Goal: Task Accomplishment & Management: Complete application form

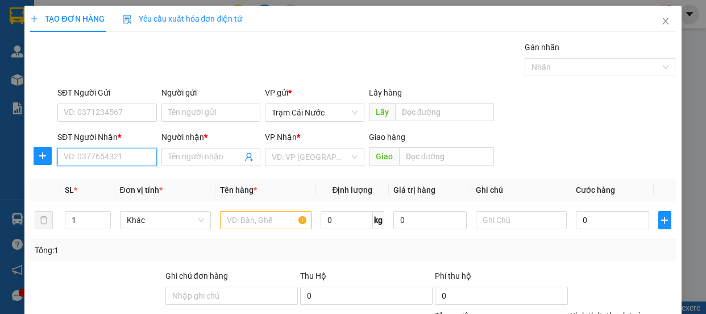
click at [127, 156] on input "SĐT Người Nhận *" at bounding box center [106, 157] width 99 height 18
click at [352, 109] on span "Trạm Cái Nước" at bounding box center [315, 112] width 86 height 17
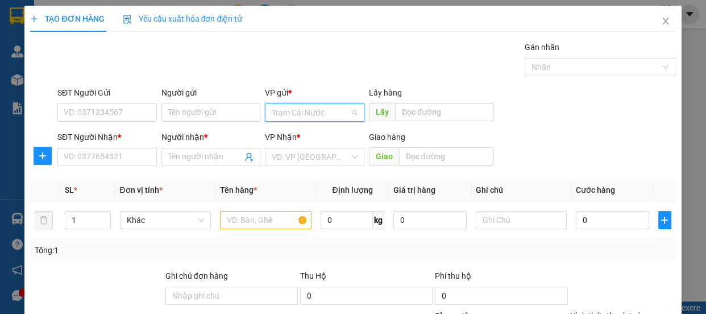
scroll to position [91, 0]
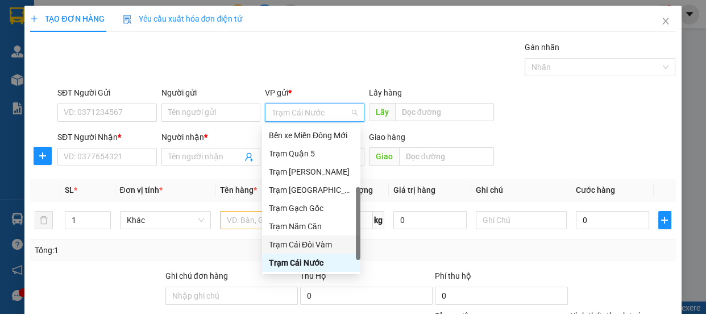
click at [313, 246] on div "Trạm Cái Đôi Vàm" at bounding box center [311, 244] width 85 height 13
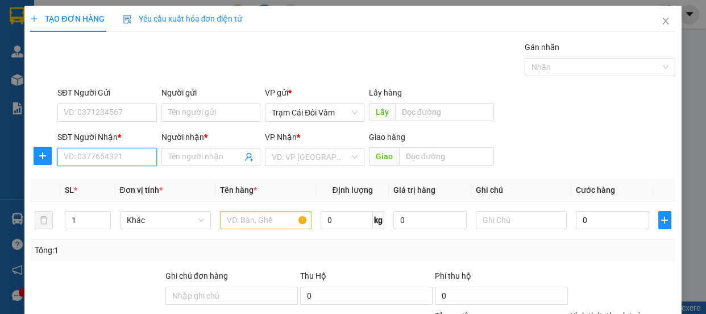
click at [93, 159] on input "SĐT Người Nhận *" at bounding box center [106, 157] width 99 height 18
type input "0949542223"
click at [227, 163] on input "Người nhận *" at bounding box center [205, 157] width 74 height 13
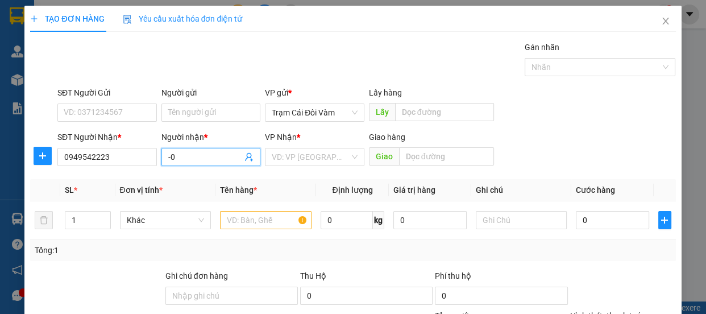
type input "-"
type input "0"
click at [322, 153] on input "search" at bounding box center [311, 156] width 78 height 17
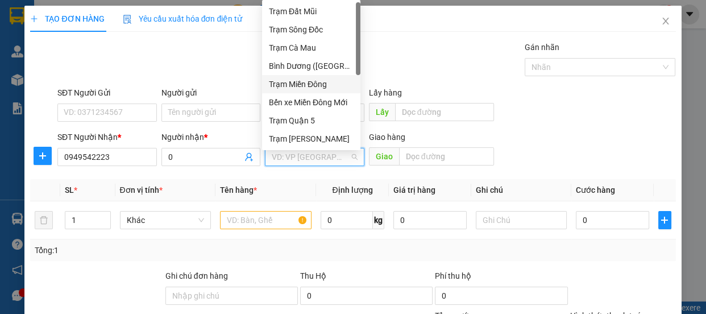
click at [325, 78] on div "Trạm Miền Đông" at bounding box center [311, 84] width 85 height 13
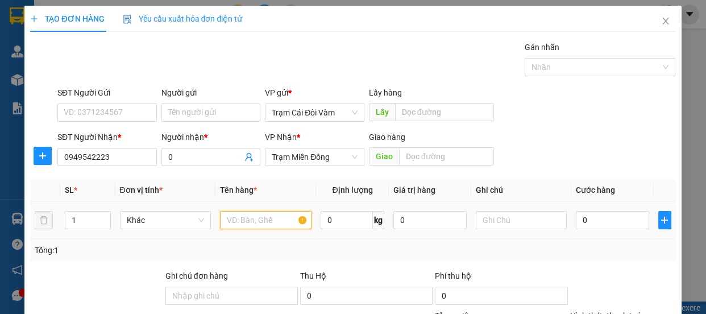
click at [254, 220] on input "text" at bounding box center [266, 220] width 92 height 18
type input "th"
click at [591, 229] on div "0" at bounding box center [612, 220] width 73 height 23
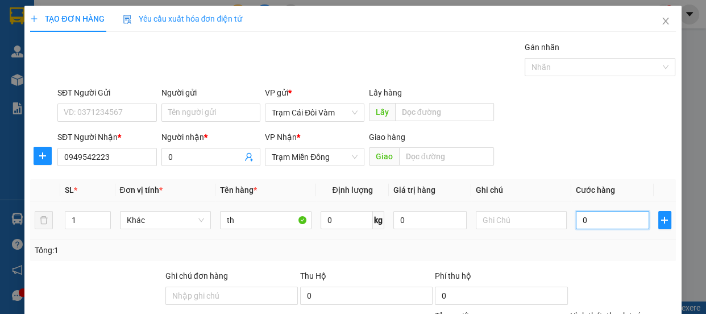
click at [596, 223] on input "0" at bounding box center [612, 220] width 73 height 18
type input "6"
type input "60"
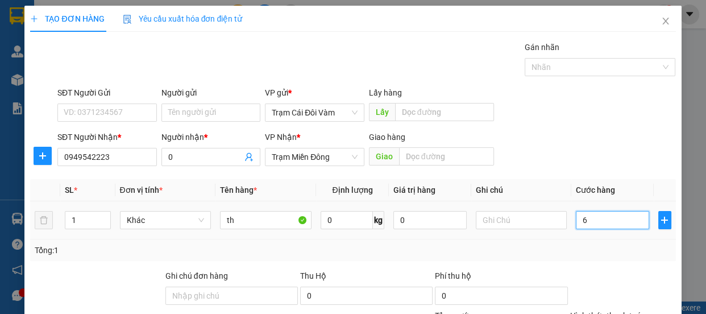
type input "60"
type input "60.000"
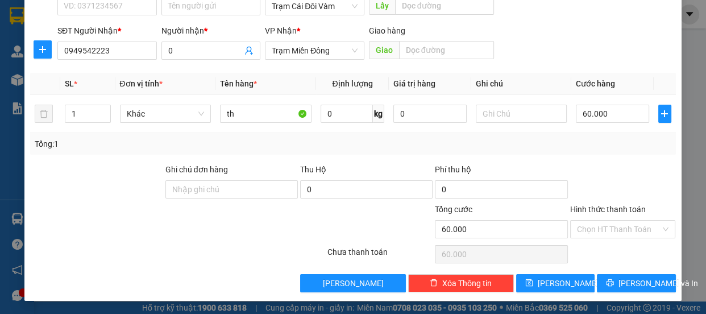
click at [616, 208] on label "Hình thức thanh toán" at bounding box center [608, 209] width 76 height 9
click at [616, 221] on input "Hình thức thanh toán" at bounding box center [619, 229] width 84 height 17
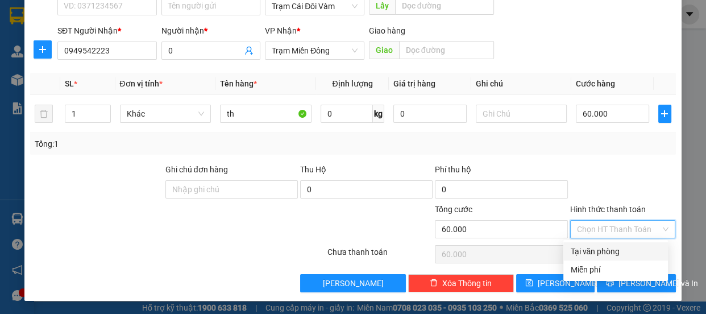
click at [604, 254] on div "Tại văn phòng" at bounding box center [615, 251] width 91 height 13
type input "0"
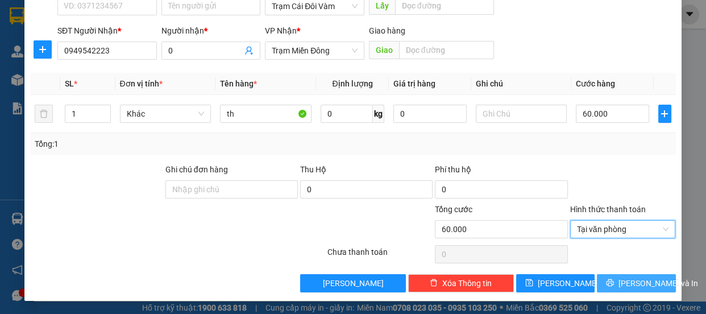
click at [608, 279] on icon "printer" at bounding box center [610, 283] width 8 height 8
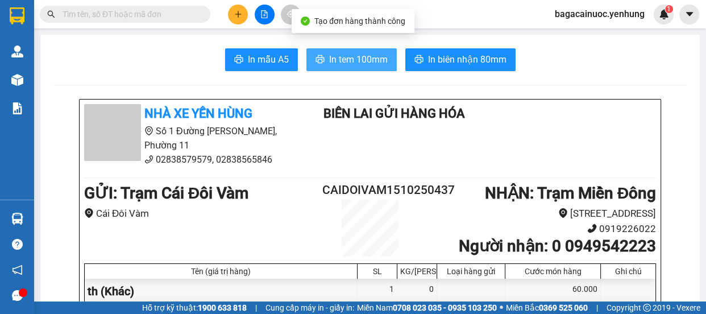
click at [368, 68] on button "In tem 100mm" at bounding box center [351, 59] width 90 height 23
click at [239, 18] on icon "plus" at bounding box center [238, 14] width 8 height 8
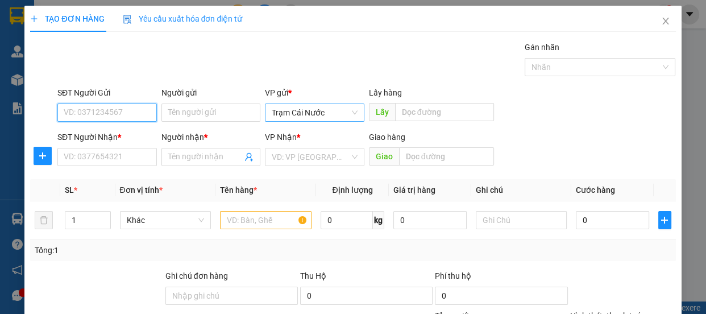
click at [325, 120] on span "Trạm Cái Nước" at bounding box center [315, 112] width 86 height 17
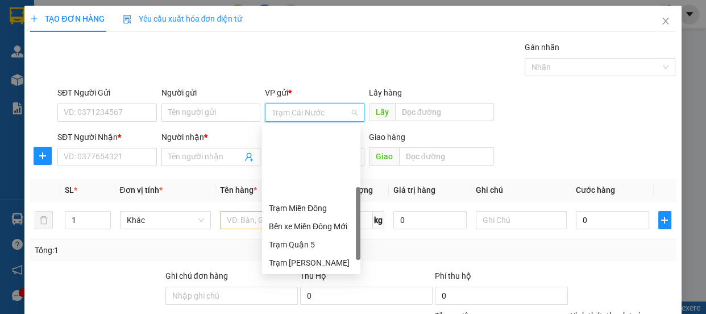
scroll to position [91, 0]
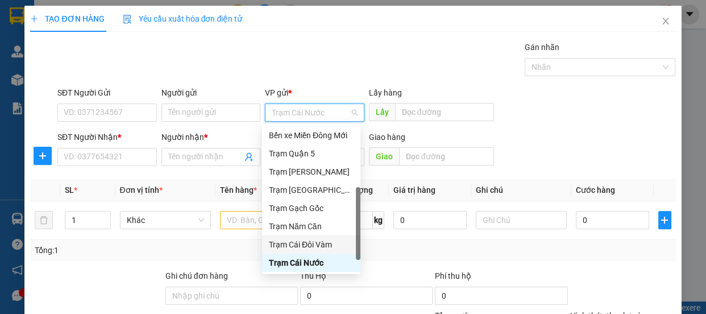
click at [307, 240] on div "Trạm Cái Đôi Vàm" at bounding box center [311, 244] width 85 height 13
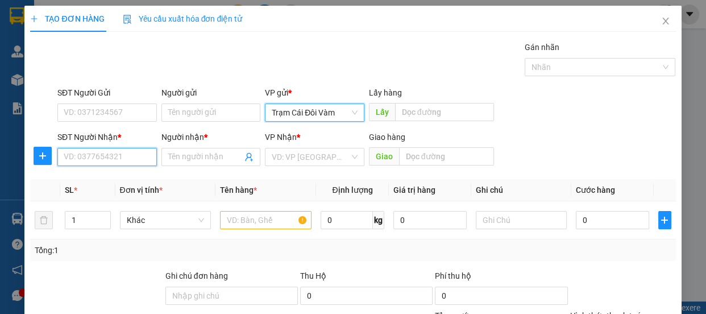
click at [103, 160] on input "SĐT Người Nhận *" at bounding box center [106, 157] width 99 height 18
type input "0943107446"
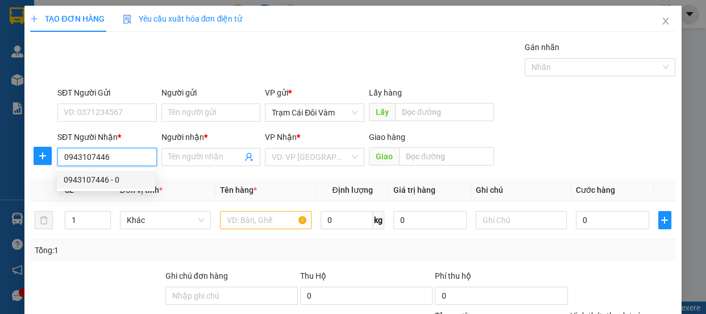
click at [98, 180] on div "0943107446 - 0" at bounding box center [106, 179] width 85 height 13
type input "0"
type input "bò sữa đnai"
type input "170.000"
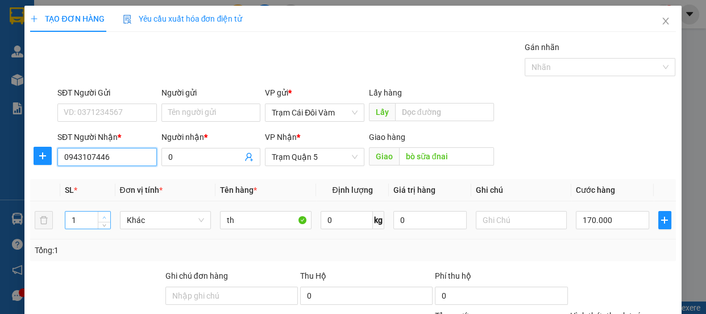
type input "0943107446"
type input "2"
click at [106, 216] on span "up" at bounding box center [104, 217] width 7 height 7
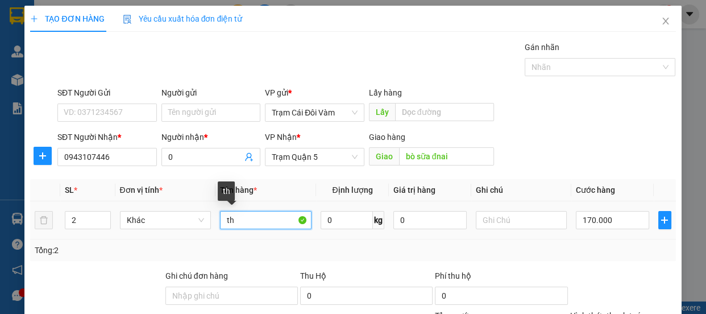
click at [220, 221] on input "th" at bounding box center [266, 220] width 92 height 18
click at [264, 219] on input "1th" at bounding box center [266, 220] width 92 height 18
type input "1th+1 cục"
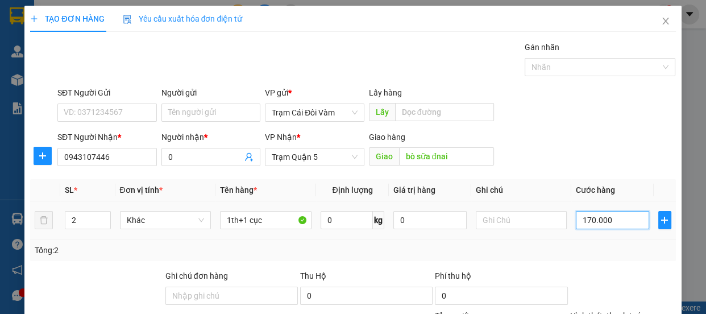
click at [604, 222] on input "170.000" at bounding box center [612, 220] width 73 height 18
type input "0"
click at [576, 222] on input "0" at bounding box center [612, 220] width 73 height 18
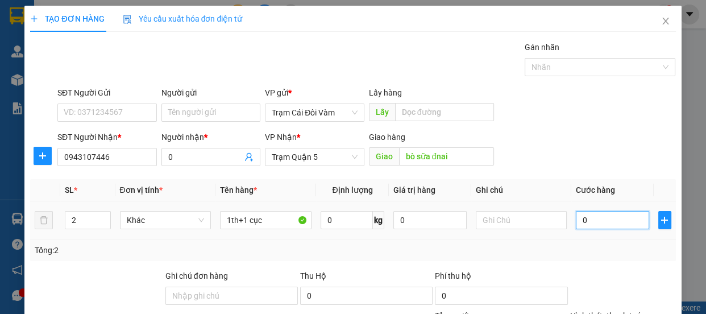
type input "10"
type input "170"
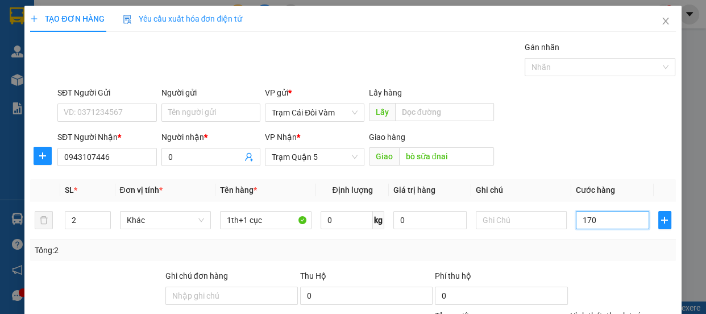
type input "170"
type input "170.000"
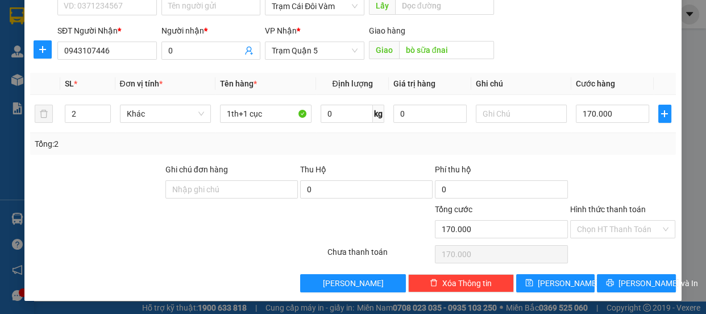
click at [611, 209] on label "Hình thức thanh toán" at bounding box center [608, 209] width 76 height 9
click at [611, 221] on input "Hình thức thanh toán" at bounding box center [619, 229] width 84 height 17
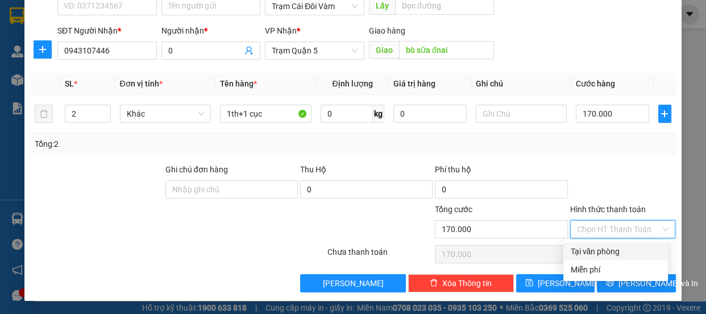
click at [607, 251] on div "Tại văn phòng" at bounding box center [615, 251] width 91 height 13
type input "0"
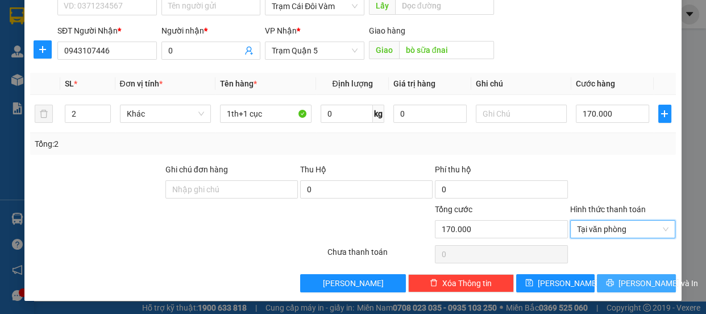
click at [620, 282] on span "[PERSON_NAME] và In" at bounding box center [659, 283] width 80 height 13
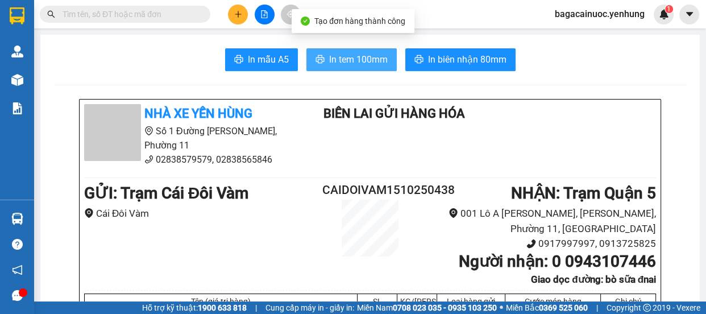
click at [354, 52] on span "In tem 100mm" at bounding box center [358, 59] width 59 height 14
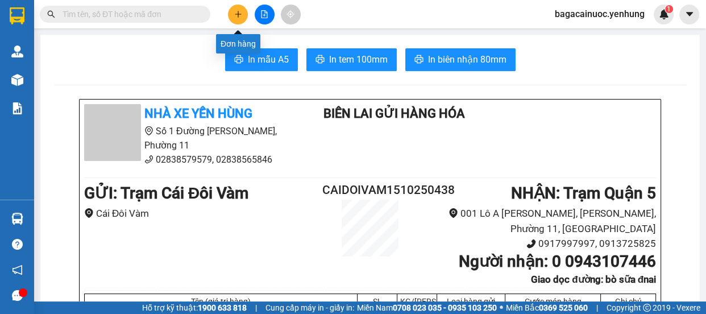
click at [239, 16] on icon "plus" at bounding box center [238, 14] width 8 height 8
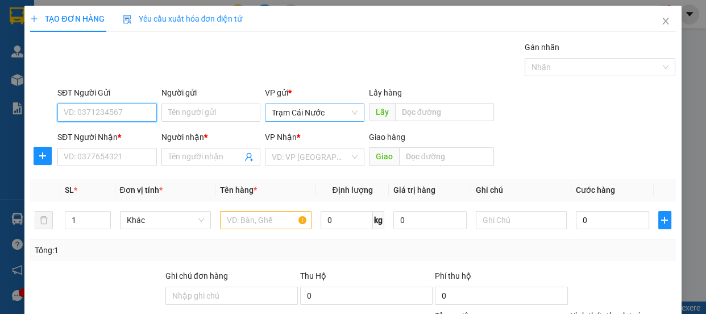
click at [343, 112] on span "Trạm Cái Nước" at bounding box center [315, 112] width 86 height 17
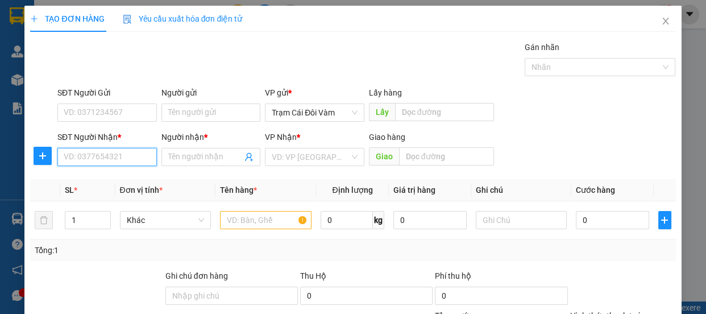
click at [124, 156] on input "SĐT Người Nhận *" at bounding box center [106, 157] width 99 height 18
type input "0938883509"
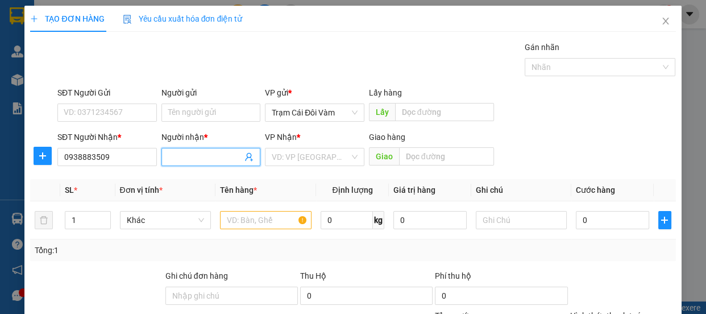
click at [185, 151] on input "Người nhận *" at bounding box center [205, 157] width 74 height 13
type input "0"
click at [288, 163] on input "search" at bounding box center [311, 156] width 78 height 17
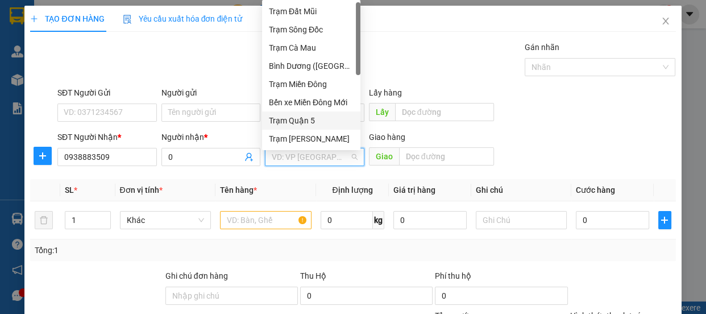
click at [310, 117] on div "Trạm Quận 5" at bounding box center [311, 120] width 85 height 13
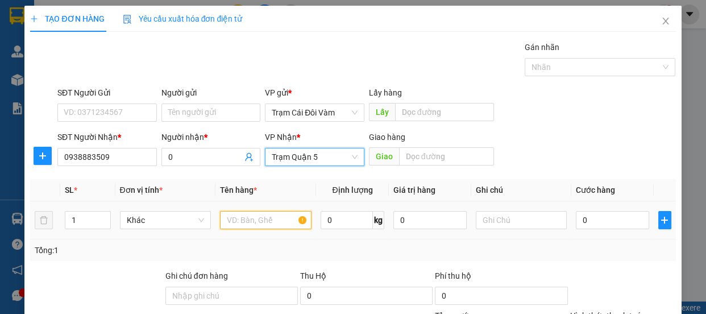
click at [267, 226] on input "text" at bounding box center [266, 220] width 92 height 18
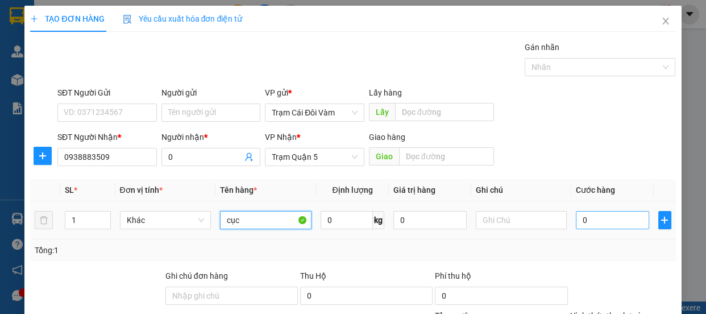
type input "cục"
click at [591, 223] on input "0" at bounding box center [612, 220] width 73 height 18
type input "5"
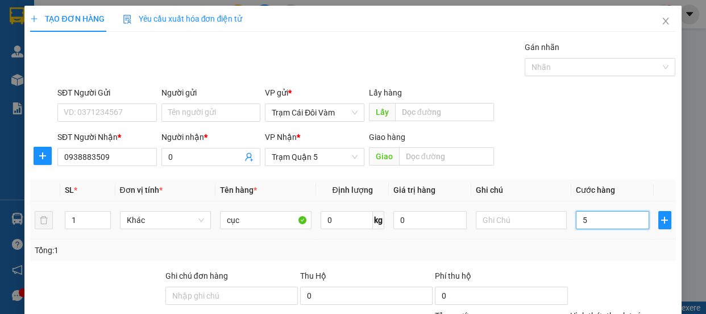
type input "50"
click at [626, 311] on label "Hình thức thanh toán" at bounding box center [608, 315] width 76 height 9
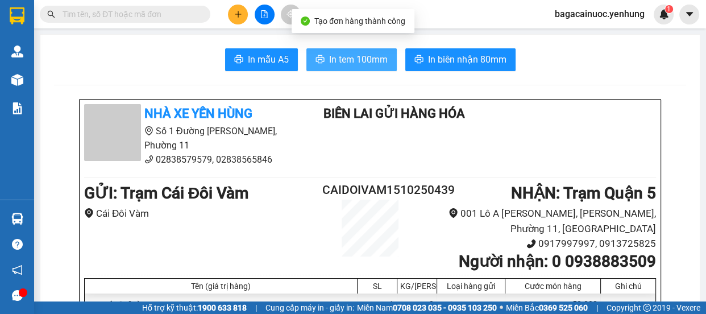
click at [330, 66] on span "In tem 100mm" at bounding box center [358, 59] width 59 height 14
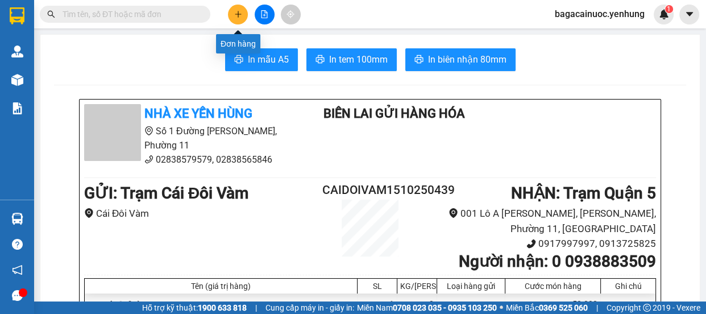
click at [234, 12] on icon "plus" at bounding box center [238, 14] width 8 height 8
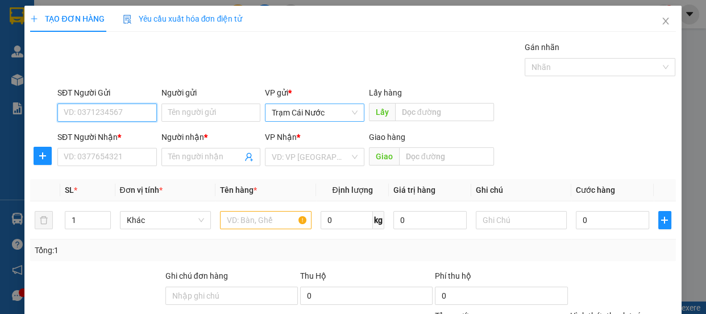
click at [348, 114] on span "Trạm Cái Nước" at bounding box center [315, 112] width 86 height 17
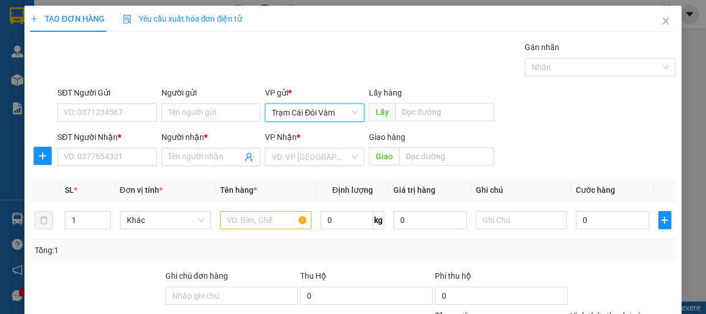
click at [127, 166] on div "SĐT Người Nhận * VD: 0377654321" at bounding box center [106, 151] width 99 height 40
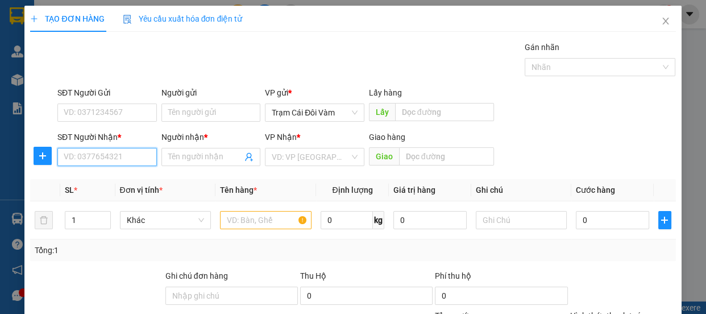
click at [114, 159] on input "SĐT Người Nhận *" at bounding box center [106, 157] width 99 height 18
type input "0906828030"
click at [209, 160] on input "Người nhận *" at bounding box center [205, 157] width 74 height 13
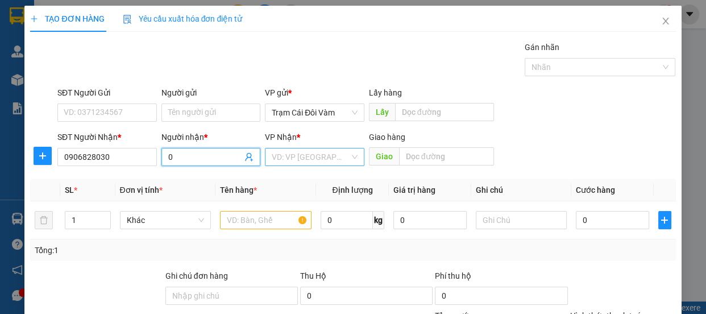
type input "0"
click at [298, 159] on input "search" at bounding box center [311, 156] width 78 height 17
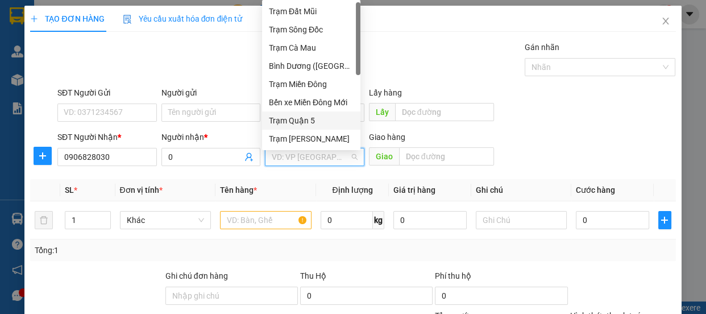
click at [316, 121] on div "Trạm Quận 5" at bounding box center [311, 120] width 85 height 13
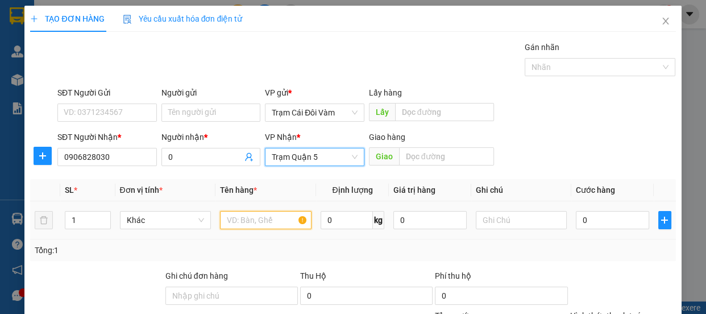
click at [280, 217] on input "text" at bounding box center [266, 220] width 92 height 18
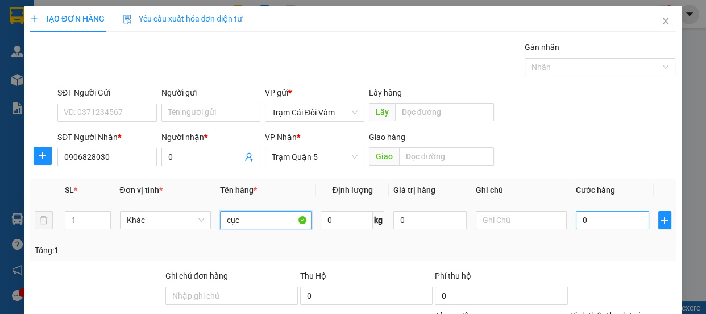
type input "cục"
click at [625, 220] on input "0" at bounding box center [612, 220] width 73 height 18
type input "3"
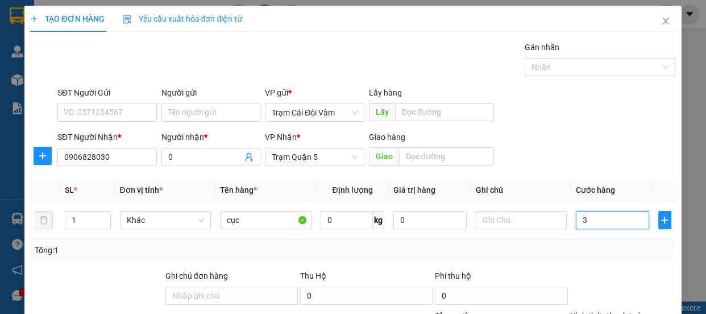
type input "30"
type input "30.000"
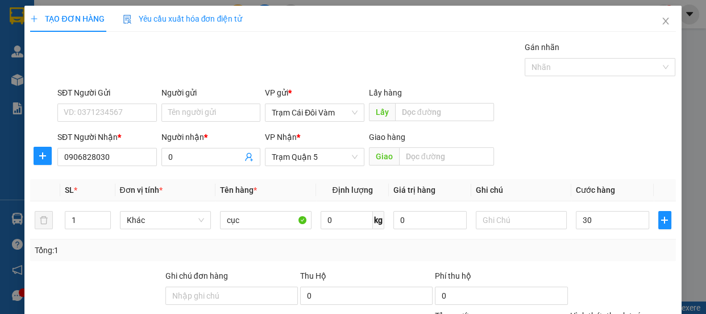
type input "30.000"
drag, startPoint x: 691, startPoint y: 111, endPoint x: 691, endPoint y: 190, distance: 79.0
click at [691, 190] on div "TẠO ĐƠN HÀNG Yêu cầu xuất hóa đơn điện tử Transit Pickup Surcharge Ids Transit …" at bounding box center [353, 157] width 706 height 314
click at [619, 149] on div "SĐT Người Nhận * 0906828030 Người nhận * 0 VP Nhận * Trạm Quận 5 Giao hàng Giao" at bounding box center [366, 151] width 623 height 40
click at [613, 311] on label "Hình thức thanh toán" at bounding box center [608, 315] width 76 height 9
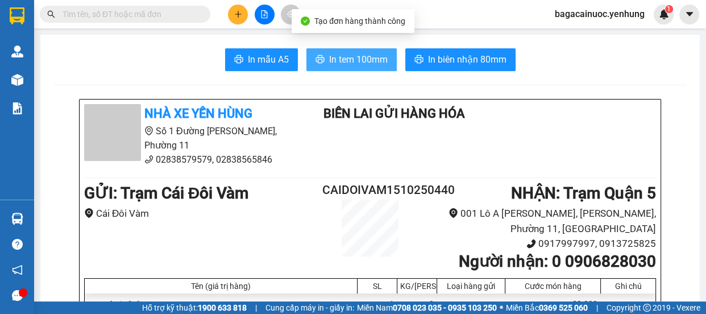
click at [372, 62] on span "In tem 100mm" at bounding box center [358, 59] width 59 height 14
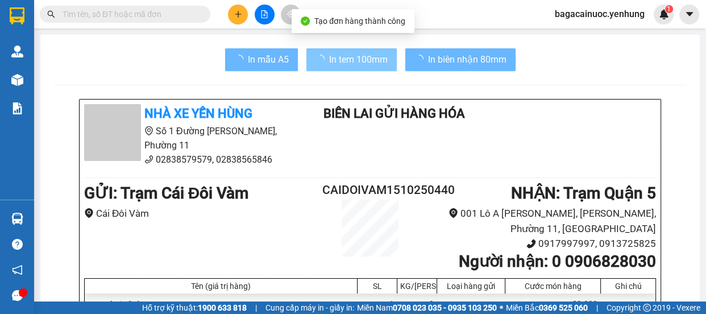
click at [238, 11] on icon "plus" at bounding box center [238, 14] width 1 height 6
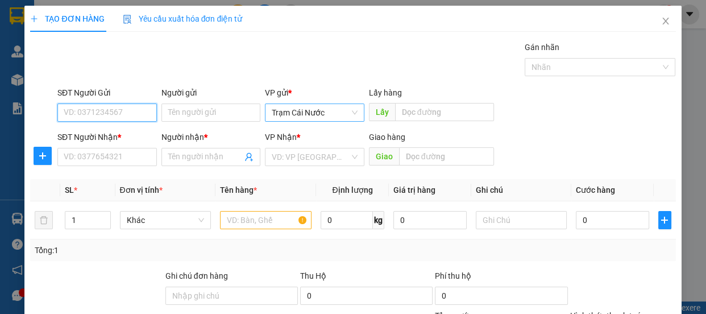
click at [346, 118] on span "Trạm Cái Nước" at bounding box center [315, 112] width 86 height 17
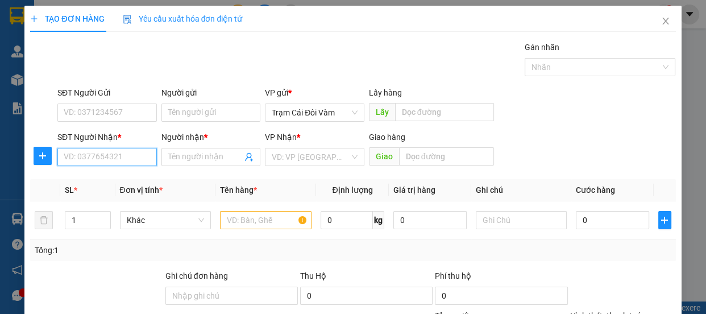
click at [117, 160] on input "SĐT Người Nhận *" at bounding box center [106, 157] width 99 height 18
type input "0888806577"
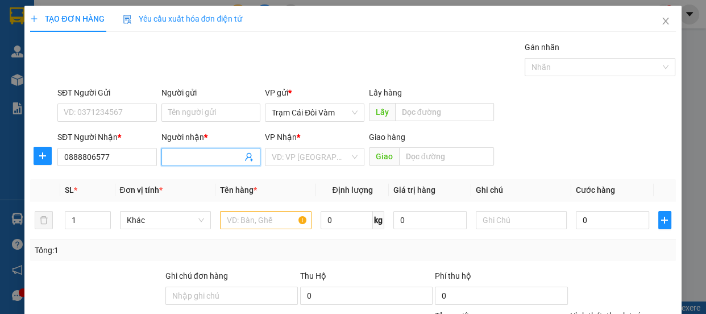
click at [225, 165] on span at bounding box center [210, 157] width 99 height 18
type input "0"
click at [290, 149] on body "Kết quả tìm kiếm ( 0 ) Bộ lọc No Data bagacainuoc.yenhung 1 Quản [PERSON_NAME] …" at bounding box center [353, 157] width 706 height 314
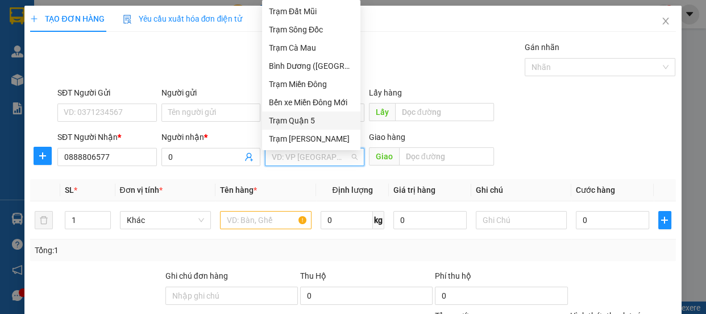
click at [310, 121] on div "Trạm Quận 5" at bounding box center [311, 120] width 85 height 13
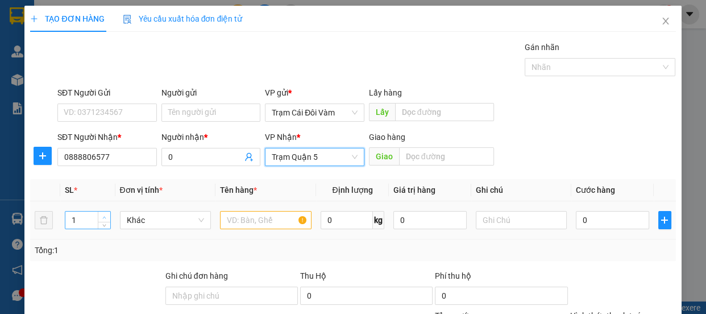
type input "2"
click at [102, 214] on span "up" at bounding box center [104, 217] width 7 height 7
click at [255, 227] on input "text" at bounding box center [266, 220] width 92 height 18
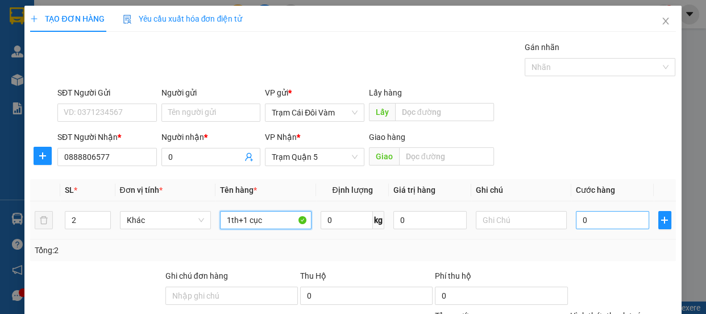
type input "1th+1 cục"
click at [587, 225] on input "0" at bounding box center [612, 220] width 73 height 18
type input "7"
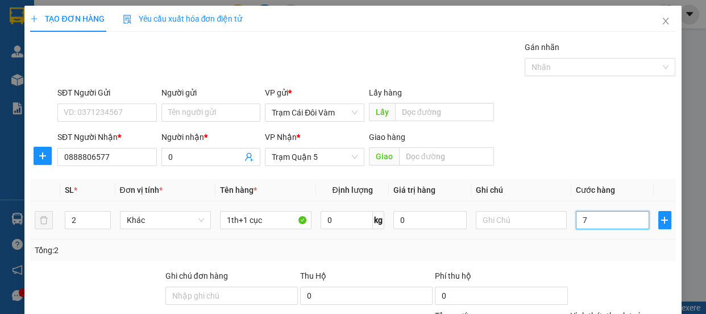
type input "70"
type input "70.000"
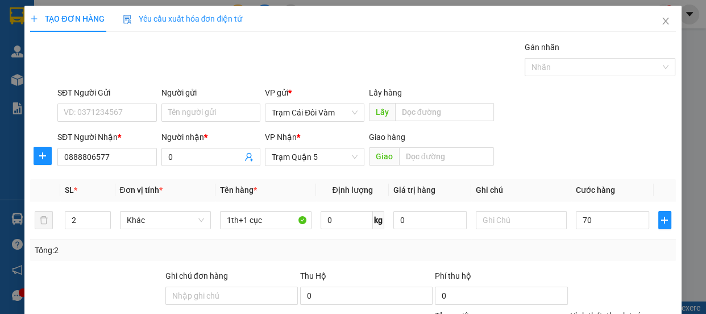
type input "70.000"
click at [611, 311] on label "Hình thức thanh toán" at bounding box center [608, 315] width 76 height 9
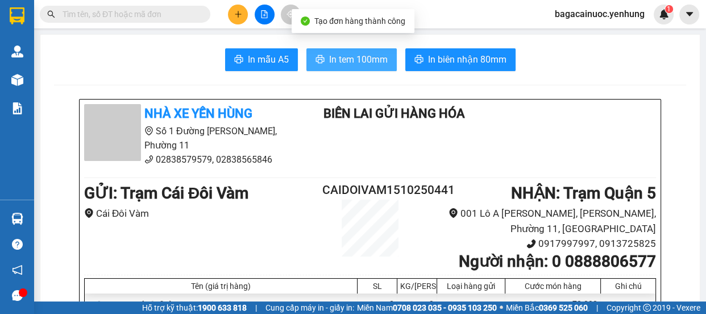
click at [352, 59] on span "In tem 100mm" at bounding box center [358, 59] width 59 height 14
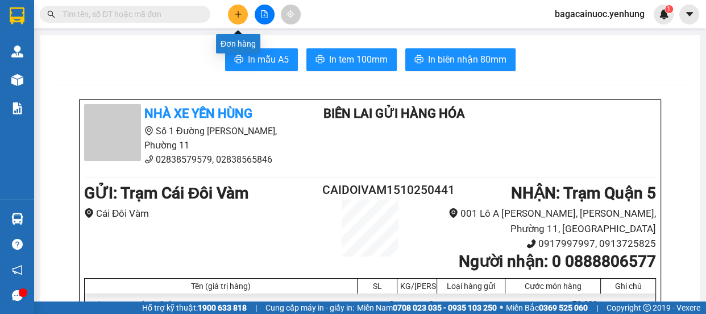
click at [230, 20] on button at bounding box center [238, 15] width 20 height 20
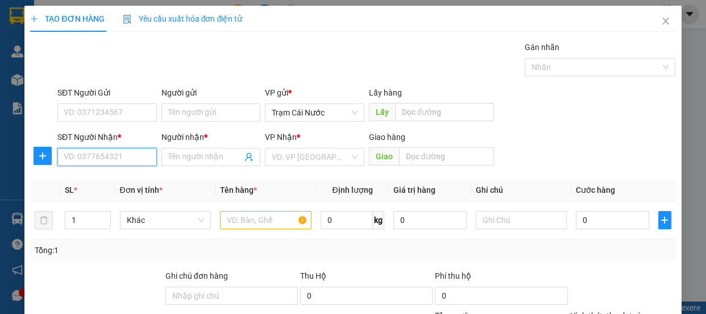
click at [140, 157] on input "SĐT Người Nhận *" at bounding box center [106, 157] width 99 height 18
type input "0867143797"
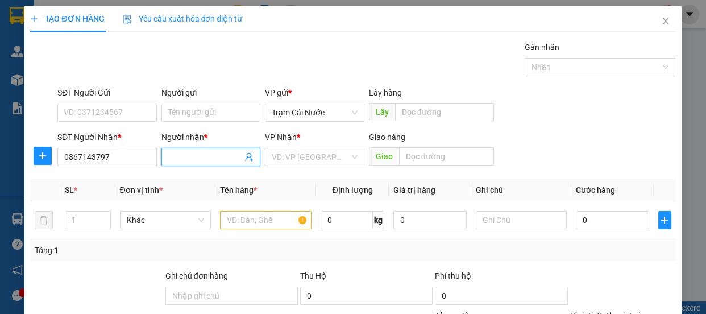
click at [210, 160] on input "Người nhận *" at bounding box center [205, 157] width 74 height 13
type input "0"
click at [311, 159] on input "search" at bounding box center [311, 156] width 78 height 17
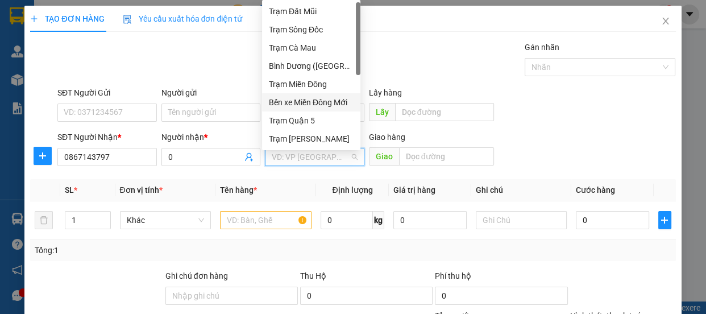
click at [326, 104] on div "Bến xe Miền Đông Mới" at bounding box center [311, 102] width 85 height 13
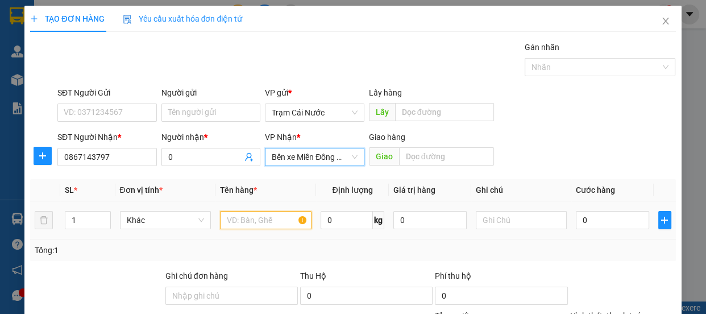
click at [260, 226] on input "text" at bounding box center [266, 220] width 92 height 18
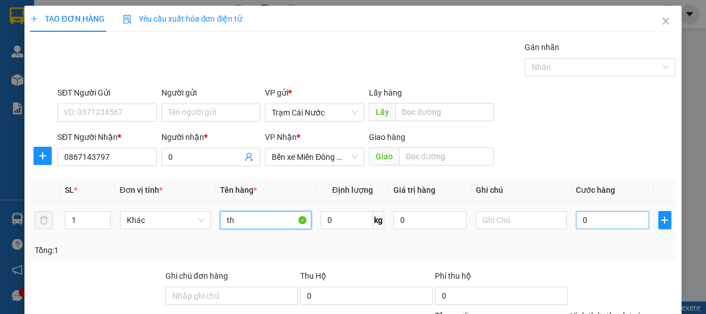
type input "th"
click at [612, 219] on input "0" at bounding box center [612, 220] width 73 height 18
type input "8"
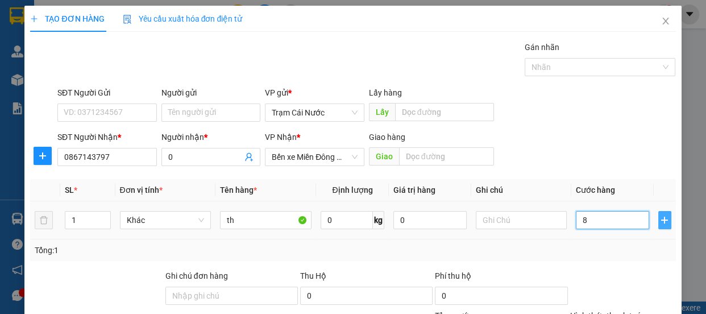
type input "80"
type input "80.000"
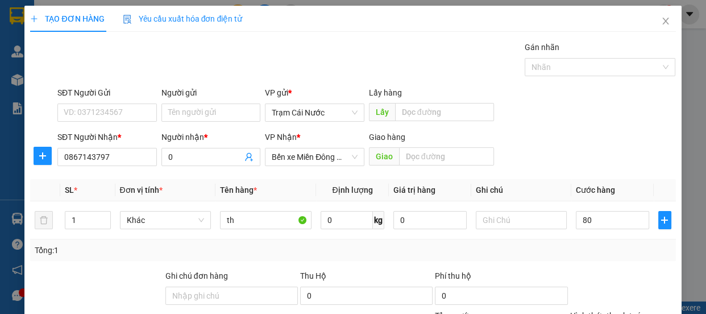
type input "80.000"
click at [220, 211] on input "th" at bounding box center [266, 220] width 92 height 18
click at [251, 211] on input "1th" at bounding box center [266, 220] width 92 height 18
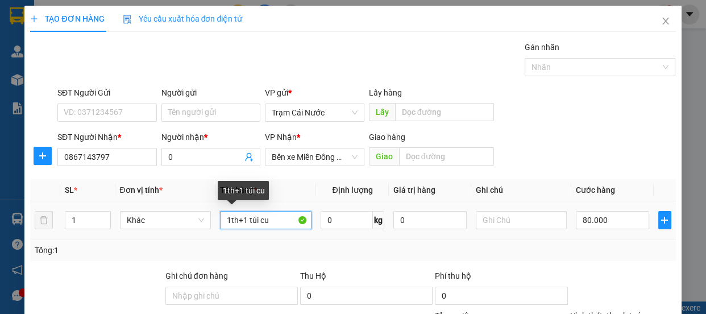
type input "1th+1 túi cua"
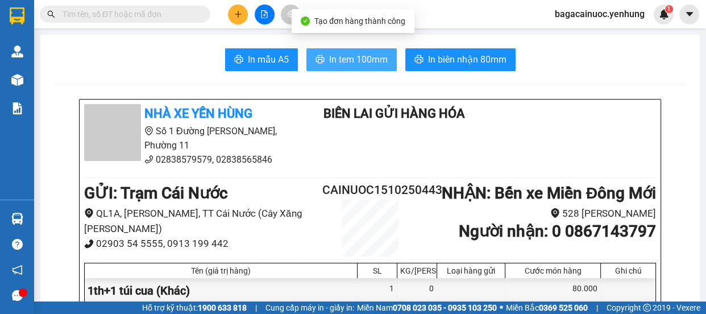
click at [353, 61] on span "In tem 100mm" at bounding box center [358, 59] width 59 height 14
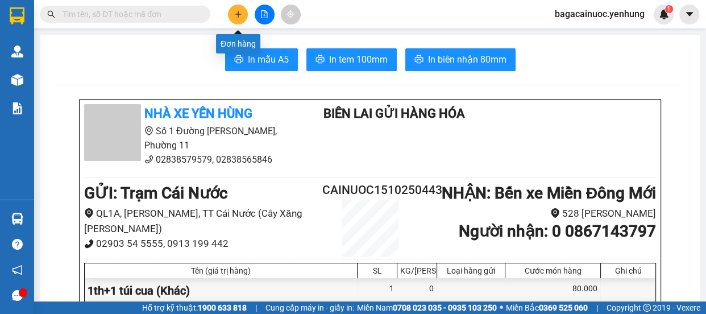
click at [235, 19] on button at bounding box center [238, 15] width 20 height 20
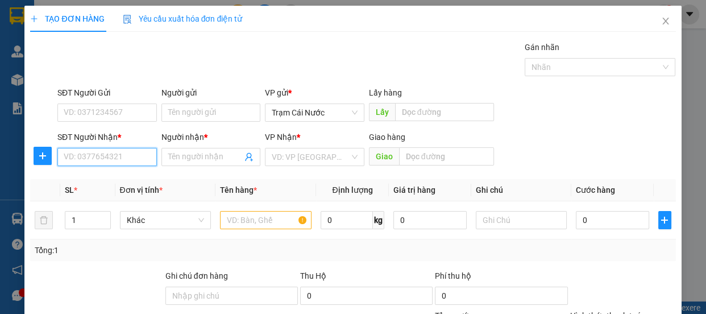
click at [119, 156] on input "SĐT Người Nhận *" at bounding box center [106, 157] width 99 height 18
click at [108, 184] on div "0765178379 - PHƯỢNG" at bounding box center [108, 179] width 88 height 13
type input "0765178379"
type input "PHƯỢNG"
type input "70.000"
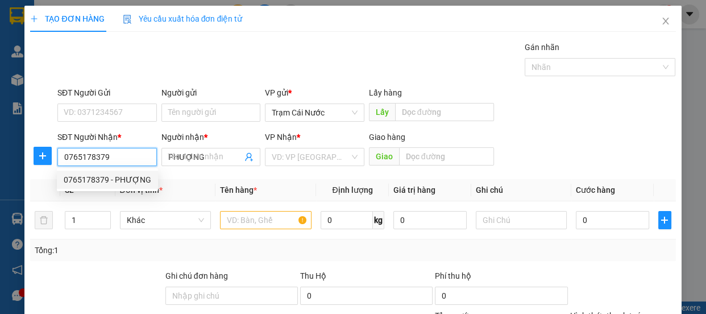
type input "70.000"
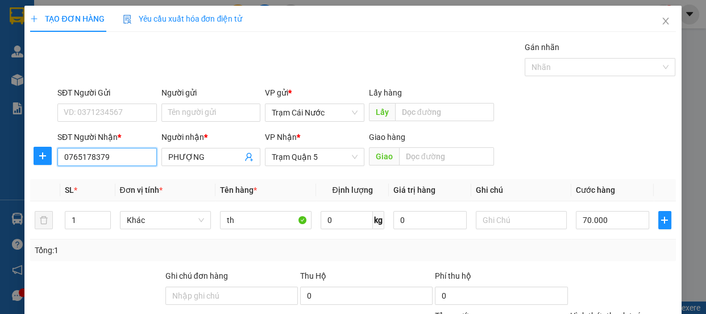
type input "0765178379"
click at [617, 311] on label "Hình thức thanh toán" at bounding box center [608, 315] width 76 height 9
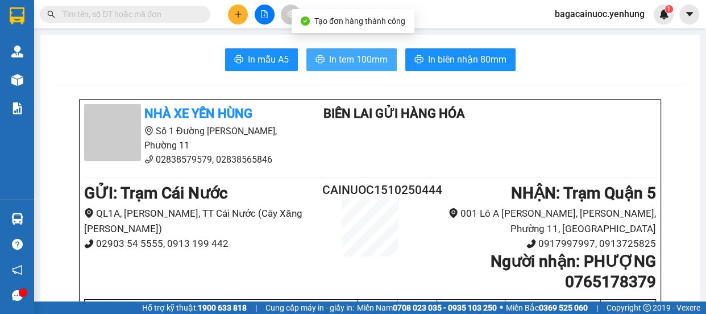
click at [344, 65] on span "In tem 100mm" at bounding box center [358, 59] width 59 height 14
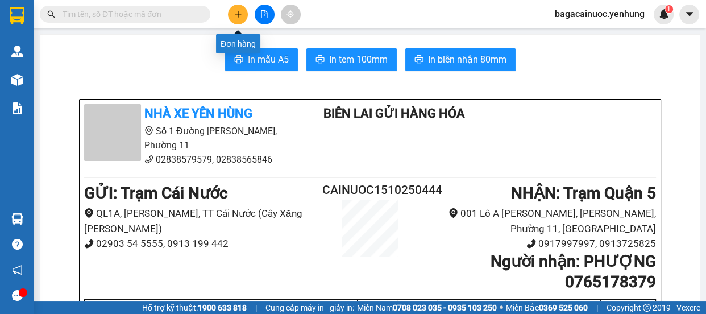
click at [242, 15] on button at bounding box center [238, 15] width 20 height 20
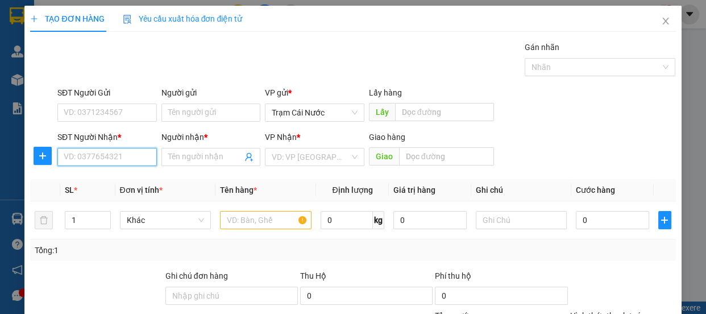
click at [71, 162] on input "SĐT Người Nhận *" at bounding box center [106, 157] width 99 height 18
click at [127, 180] on div "0836901939 - thi" at bounding box center [106, 179] width 85 height 13
type input "0836901939"
type input "thi"
type input "100.000"
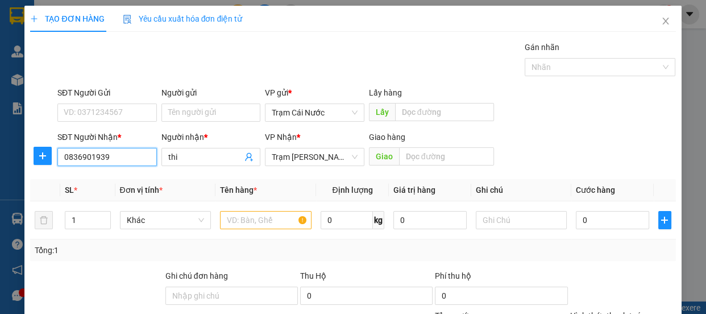
type input "100.000"
type input "0836901939"
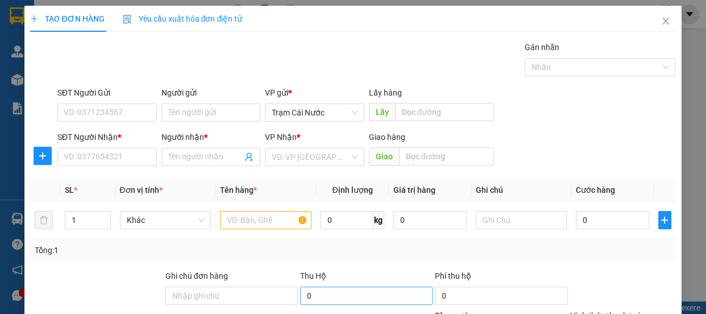
type input "0"
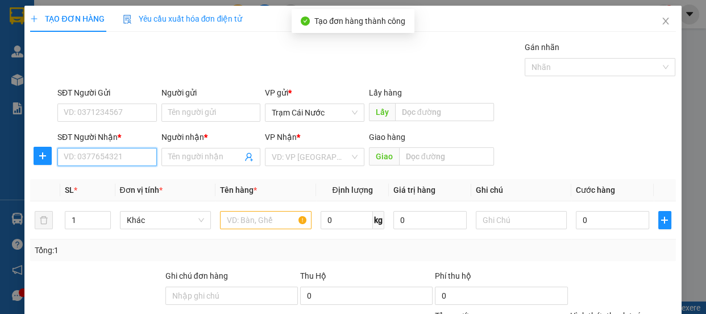
click at [117, 148] on input "SĐT Người Nhận *" at bounding box center [106, 157] width 99 height 18
click at [115, 148] on input "SĐT Người Nhận *" at bounding box center [106, 157] width 99 height 18
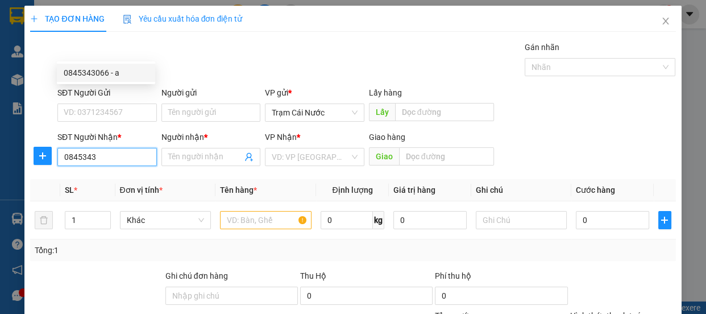
click at [111, 74] on div "0845343066 - a" at bounding box center [106, 73] width 85 height 13
type input "0845343066"
type input "a"
type input "ngã 3 thái lan"
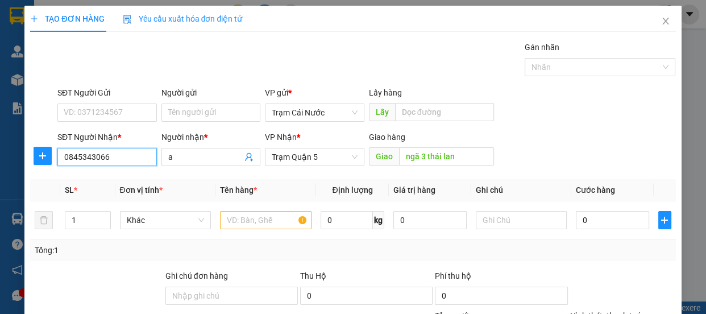
type input "200.000"
type input "0845343066"
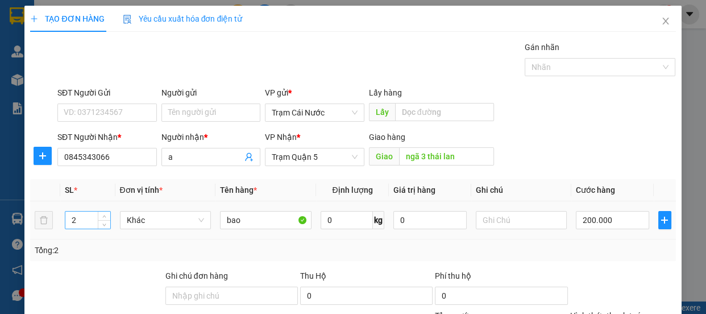
click at [93, 211] on input "2" at bounding box center [87, 219] width 44 height 17
type input "1"
click at [98, 218] on span "Decrease Value" at bounding box center [104, 223] width 13 height 10
click at [261, 211] on input "bao" at bounding box center [266, 220] width 92 height 18
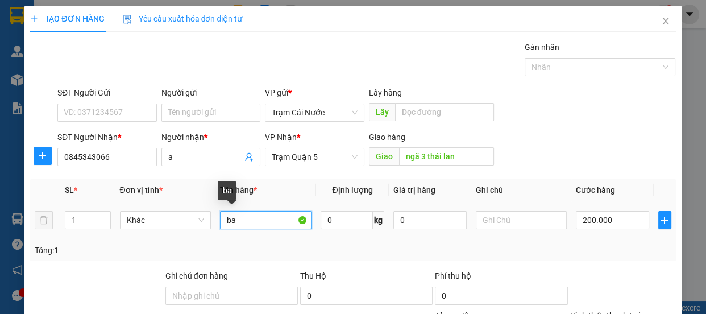
type input "b"
type input "th"
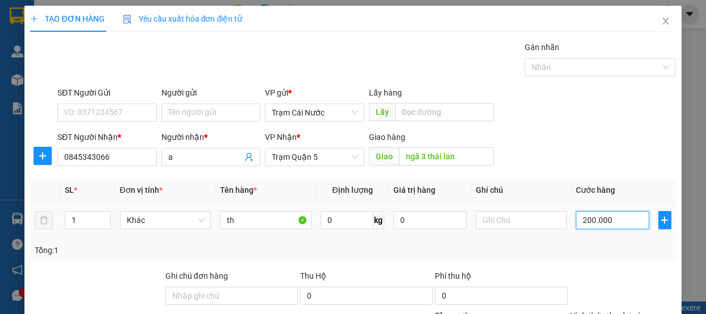
click at [620, 211] on input "200.000" at bounding box center [612, 220] width 73 height 18
type input "0"
click at [576, 211] on input "0" at bounding box center [612, 220] width 73 height 18
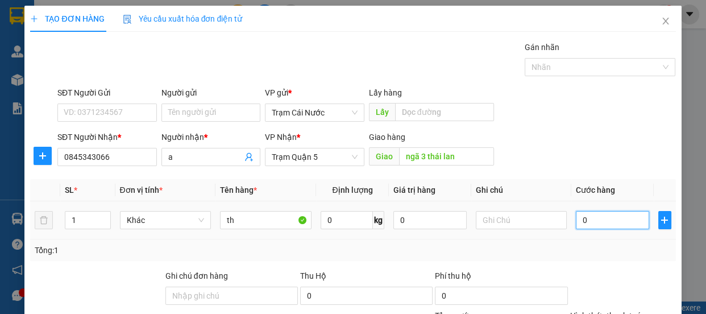
type input "60"
type input "60.000"
click at [621, 311] on label "Hình thức thanh toán" at bounding box center [608, 315] width 76 height 9
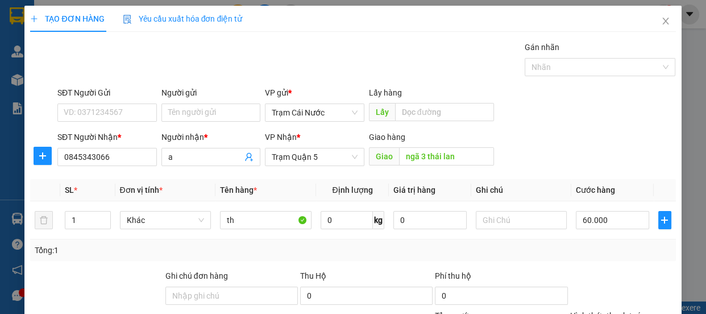
type input "0"
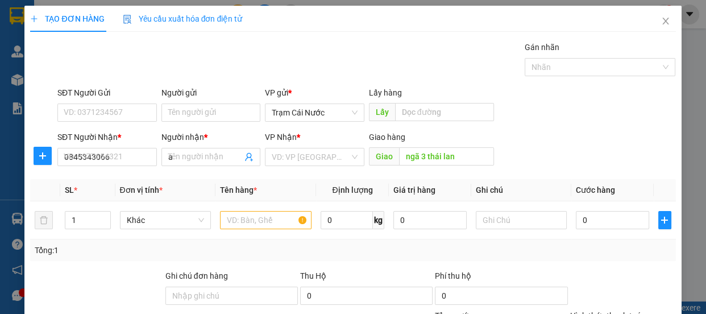
type input "0"
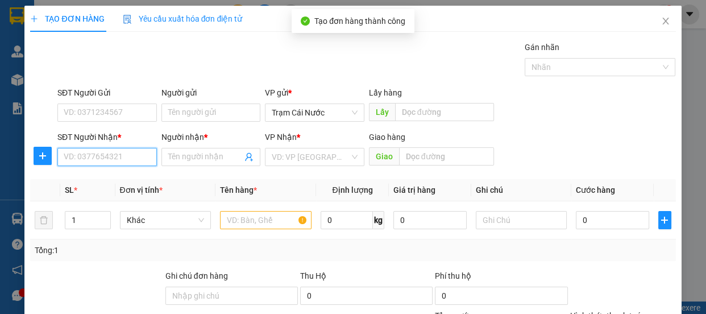
click at [118, 148] on input "SĐT Người Nhận *" at bounding box center [106, 157] width 99 height 18
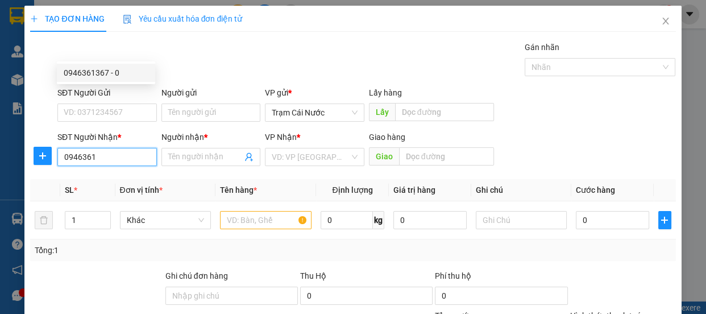
click at [91, 77] on div "0946361367 - 0" at bounding box center [106, 73] width 85 height 13
type input "0946361367"
type input "0"
type input "80.000"
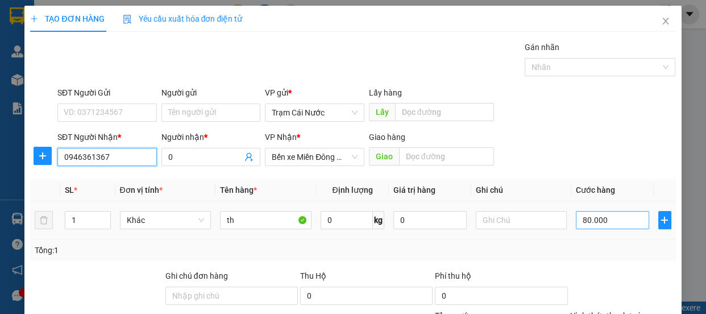
type input "0946361367"
click at [631, 211] on input "80.000" at bounding box center [612, 220] width 73 height 18
type input "0"
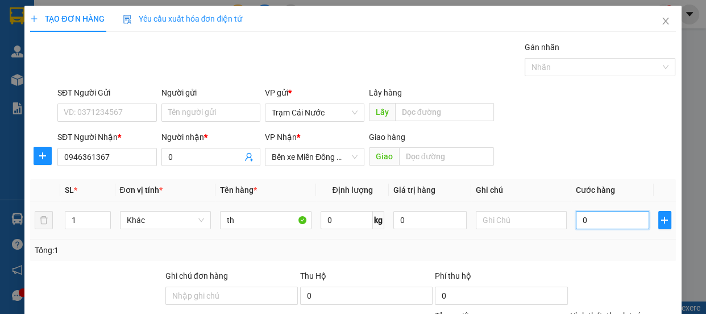
click at [576, 211] on input "0" at bounding box center [612, 220] width 73 height 18
type input "60"
type input "60.000"
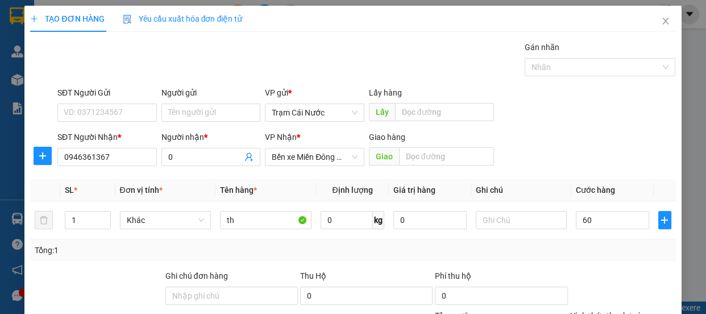
type input "60.000"
click at [604, 311] on label "Hình thức thanh toán" at bounding box center [608, 315] width 76 height 9
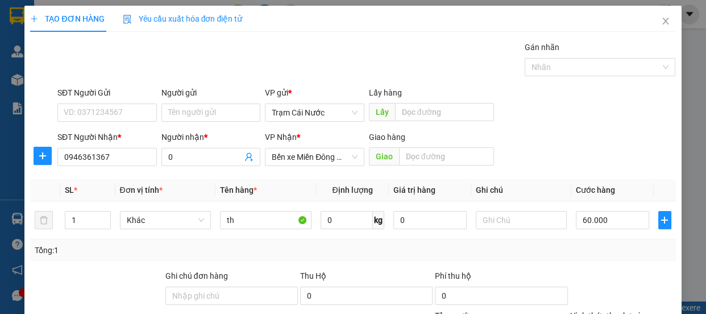
type input "0"
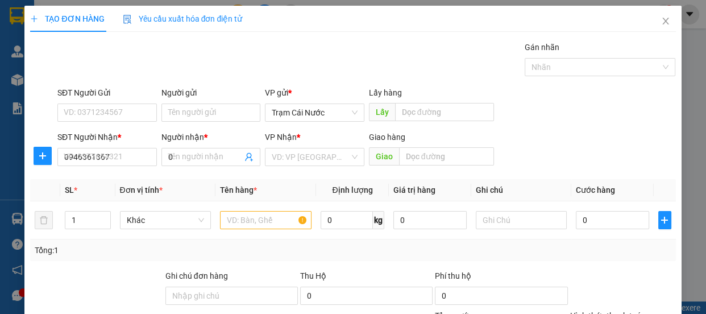
type input "0"
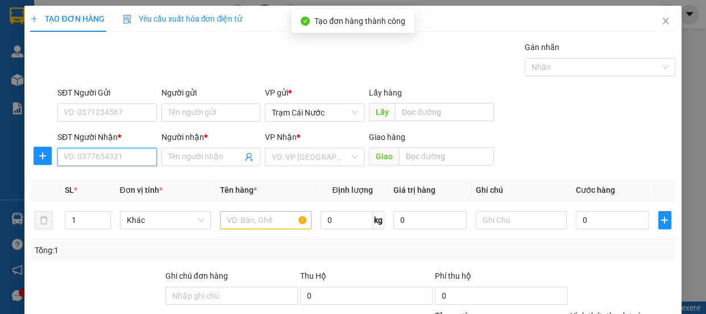
click at [121, 148] on input "SĐT Người Nhận *" at bounding box center [106, 157] width 99 height 18
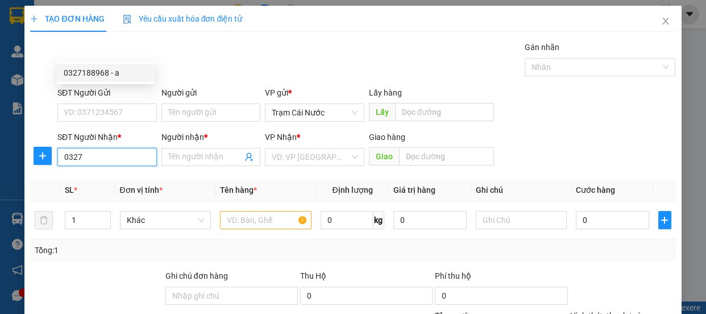
click at [97, 68] on div "0327188968 - a" at bounding box center [106, 73] width 85 height 13
type input "0327188968"
type input "a"
type input "60.000"
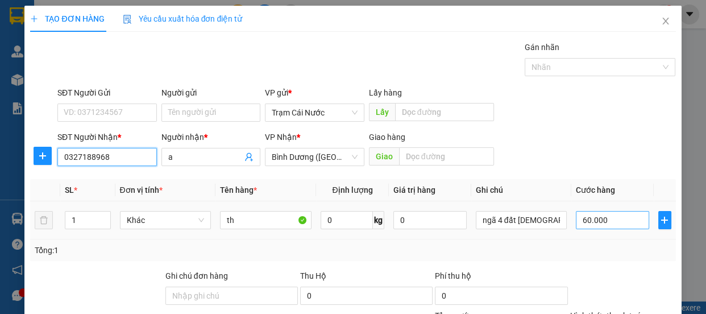
type input "0327188968"
click at [621, 211] on input "60.000" at bounding box center [612, 220] width 73 height 18
type input "0"
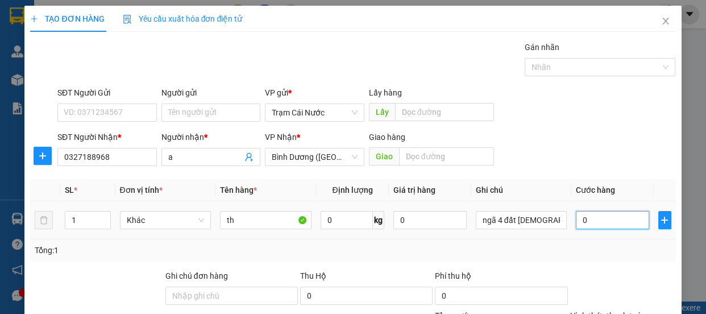
click at [576, 211] on input "0" at bounding box center [612, 220] width 73 height 18
type input "60"
type input "60.000"
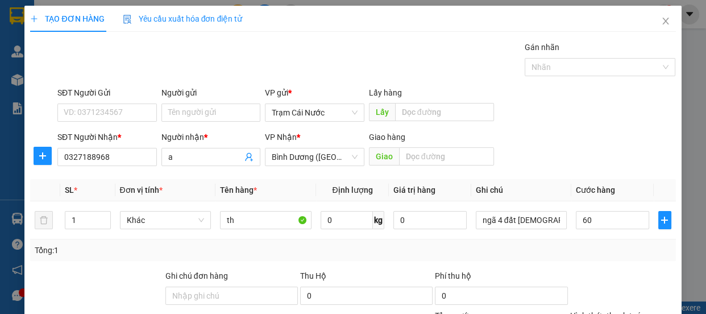
type input "60.000"
click at [616, 311] on label "Hình thức thanh toán" at bounding box center [608, 315] width 76 height 9
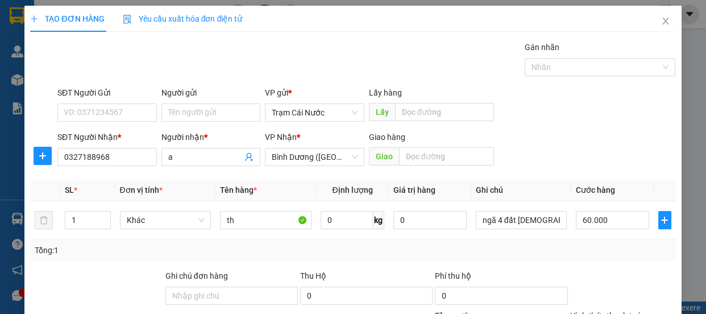
type input "0"
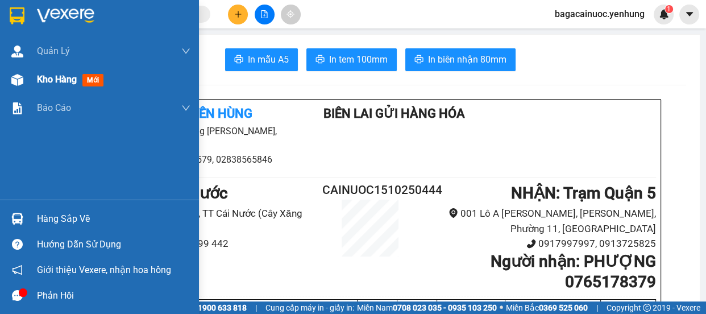
click at [51, 85] on span "Kho hàng" at bounding box center [57, 79] width 40 height 11
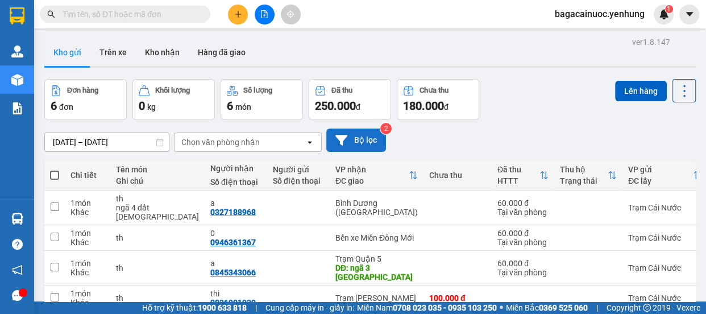
click at [360, 128] on button "Bộ lọc" at bounding box center [356, 139] width 60 height 23
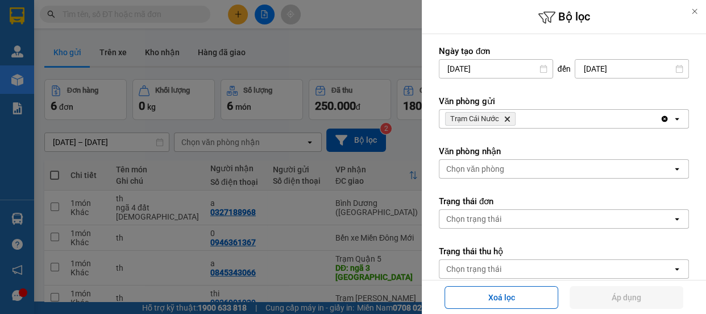
click at [529, 117] on div "Trạm Cái Nước Delete" at bounding box center [549, 119] width 221 height 18
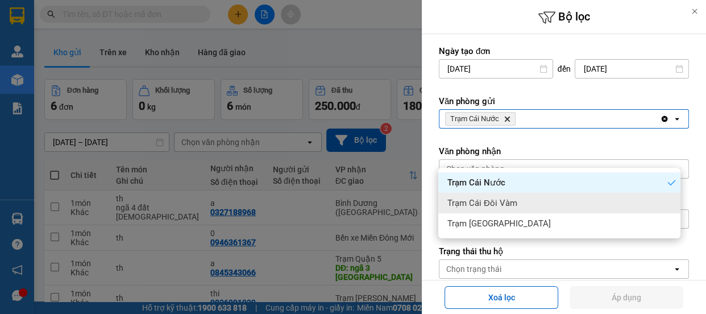
click at [536, 193] on div "Trạm Cái Đôi Vàm" at bounding box center [559, 203] width 242 height 20
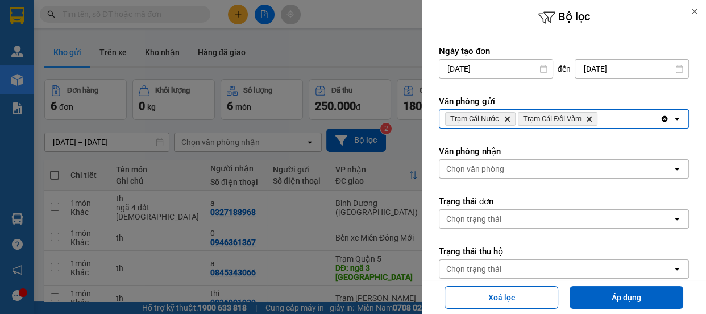
click at [608, 121] on div "Trạm Cái Nước Delete Trạm Cái Đôi Vàm Delete" at bounding box center [549, 119] width 221 height 18
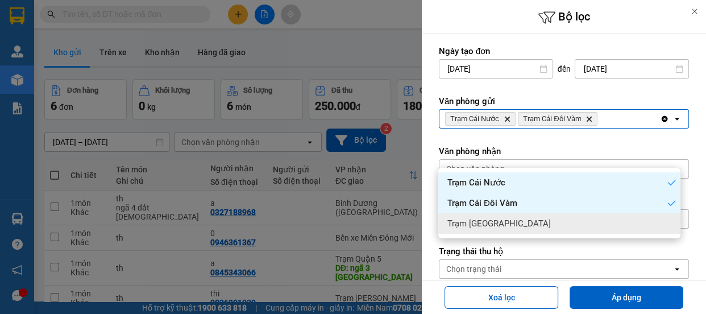
click at [557, 213] on div "Trạm [GEOGRAPHIC_DATA]" at bounding box center [559, 223] width 242 height 20
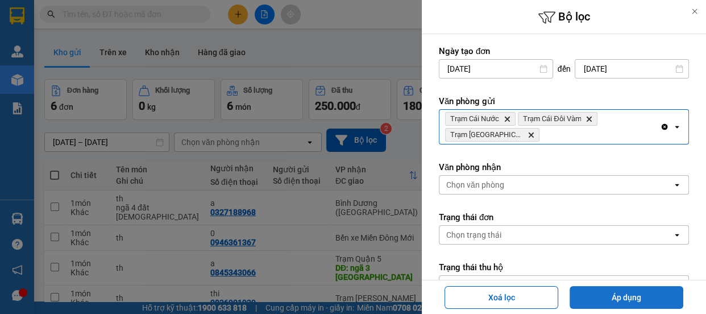
click at [631, 300] on button "Áp dụng" at bounding box center [627, 297] width 114 height 23
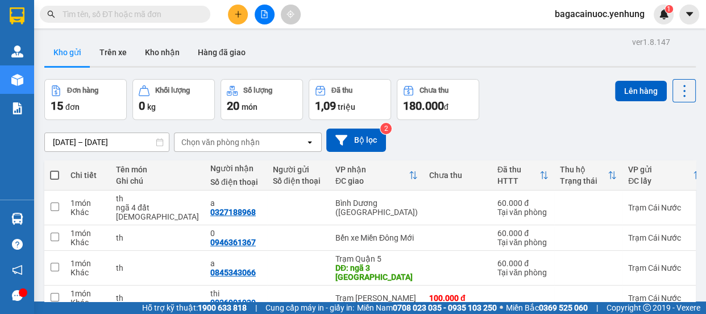
click at [52, 171] on span at bounding box center [54, 175] width 9 height 9
click at [55, 169] on input "checkbox" at bounding box center [55, 169] width 0 height 0
checkbox input "true"
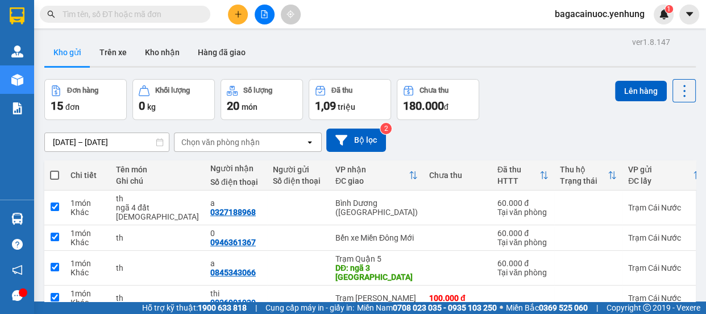
checkbox input "true"
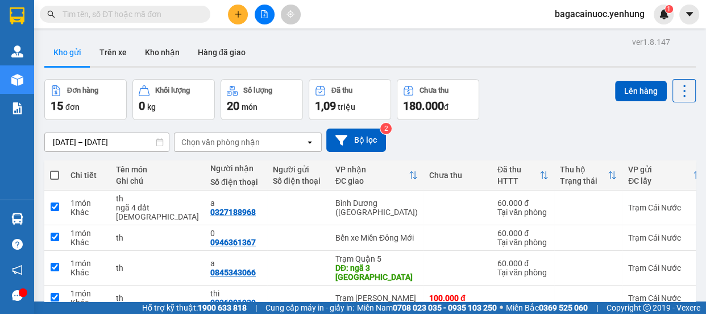
checkbox input "true"
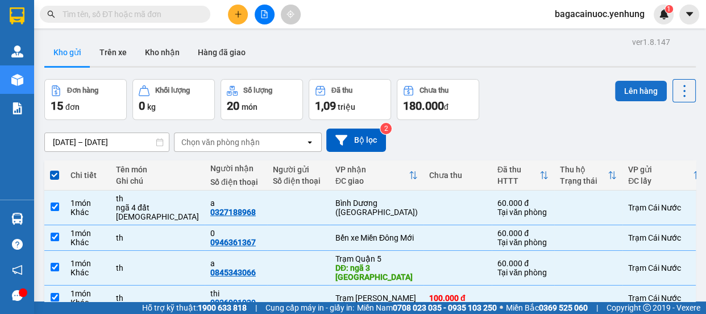
click at [623, 81] on button "Lên hàng" at bounding box center [641, 91] width 52 height 20
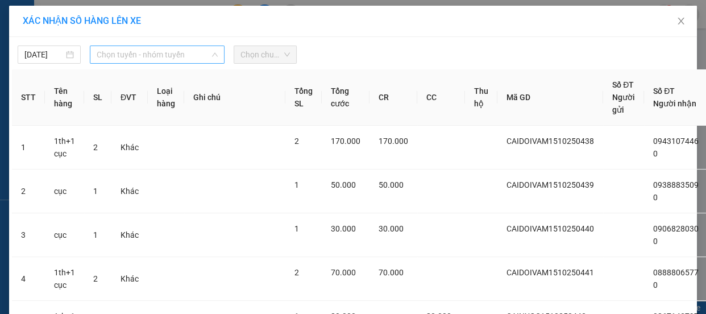
click at [191, 57] on span "Chọn tuyến - nhóm tuyến" at bounding box center [157, 54] width 121 height 17
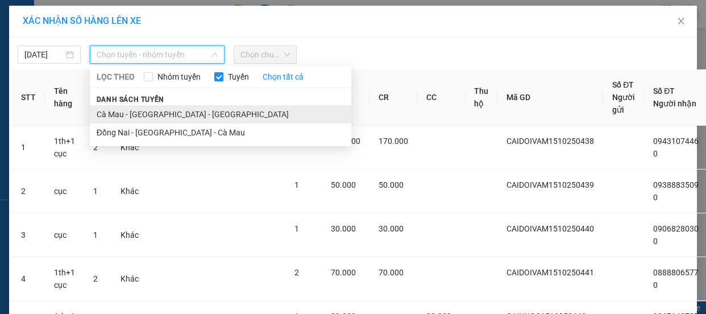
click at [171, 110] on li "Cà Mau - [GEOGRAPHIC_DATA] - [GEOGRAPHIC_DATA]" at bounding box center [221, 114] width 262 height 18
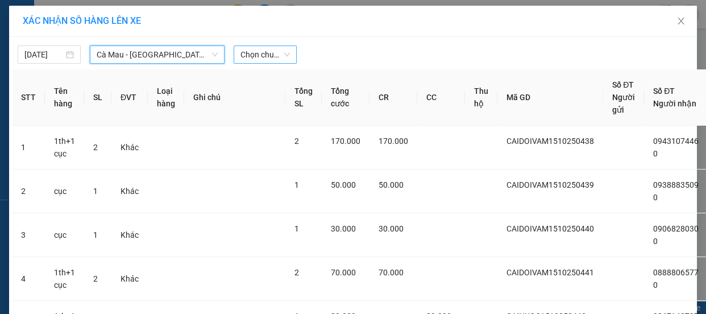
click at [242, 53] on span "Chọn chuyến" at bounding box center [264, 54] width 49 height 17
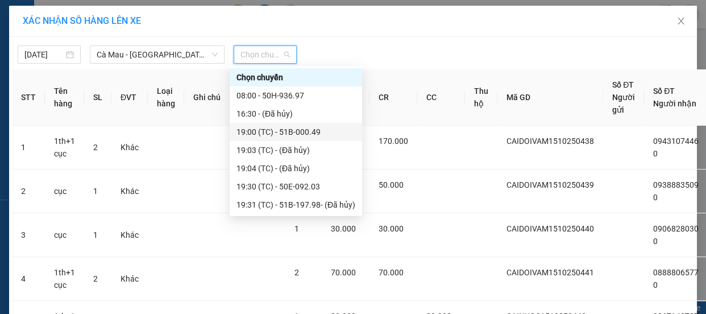
click at [292, 133] on div "19:00 (TC) - 51B-000.49" at bounding box center [295, 132] width 119 height 13
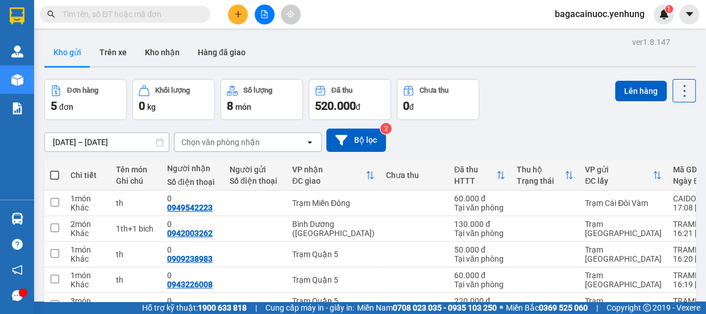
click at [54, 178] on span at bounding box center [54, 175] width 9 height 9
click at [55, 169] on input "checkbox" at bounding box center [55, 169] width 0 height 0
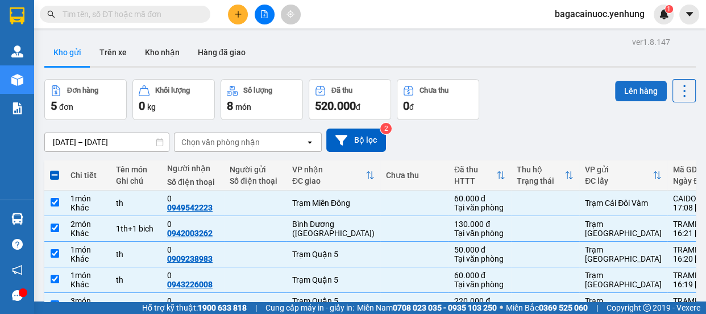
click at [652, 95] on button "Lên hàng" at bounding box center [641, 91] width 52 height 20
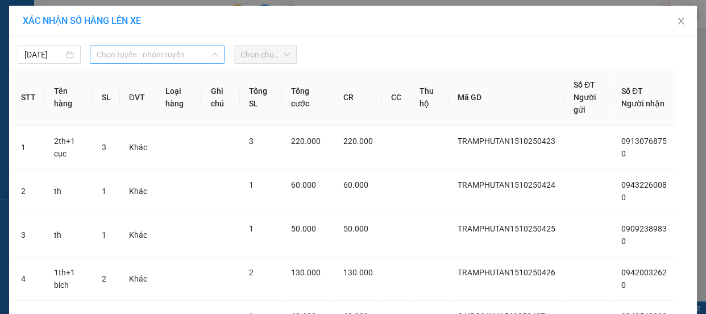
click at [158, 49] on span "Chọn tuyến - nhóm tuyến" at bounding box center [157, 54] width 121 height 17
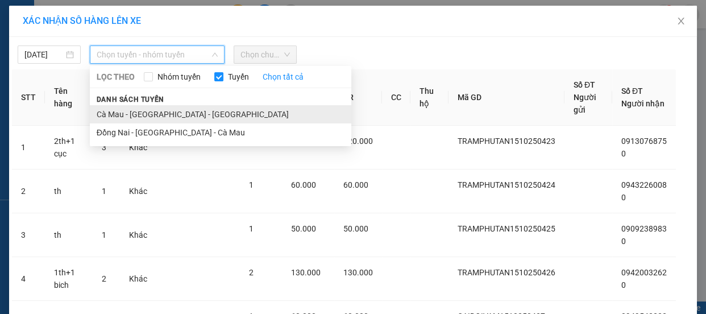
click at [151, 109] on li "Cà Mau - [GEOGRAPHIC_DATA] - [GEOGRAPHIC_DATA]" at bounding box center [221, 114] width 262 height 18
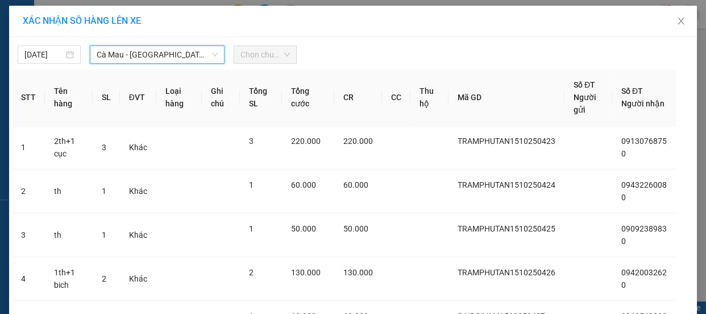
click at [264, 49] on span "Chọn chuyến" at bounding box center [264, 54] width 49 height 17
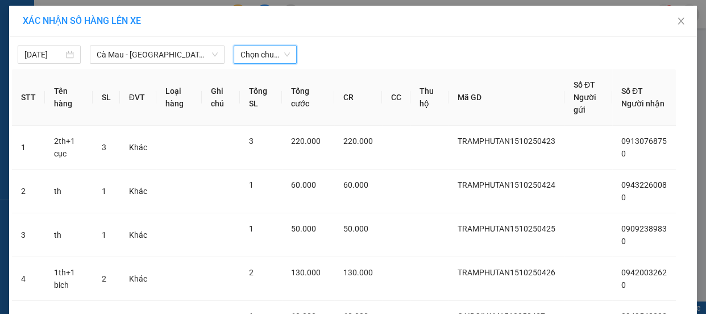
click at [267, 50] on span "Chọn chuyến" at bounding box center [264, 54] width 49 height 17
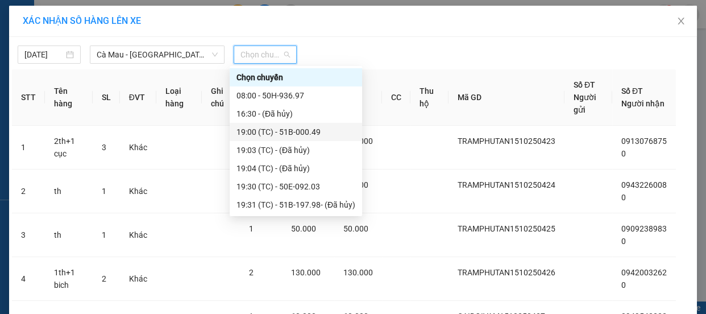
click at [282, 130] on div "19:00 (TC) - 51B-000.49" at bounding box center [295, 132] width 119 height 13
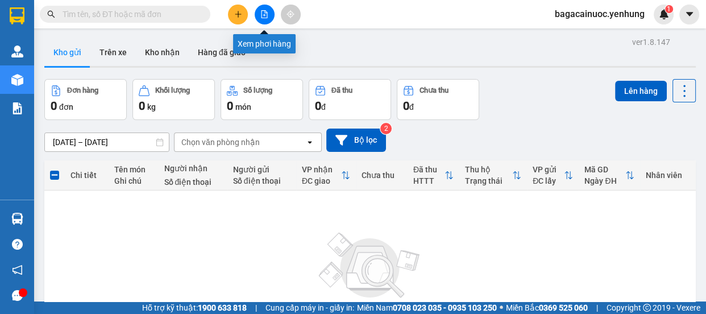
click at [261, 15] on icon "file-add" at bounding box center [264, 14] width 8 height 8
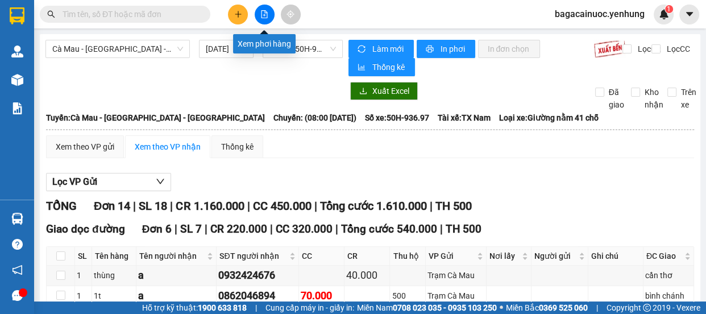
click at [263, 13] on icon "file-add" at bounding box center [264, 14] width 8 height 8
click at [318, 48] on span "08:00 - 50H-936.97" at bounding box center [302, 48] width 67 height 17
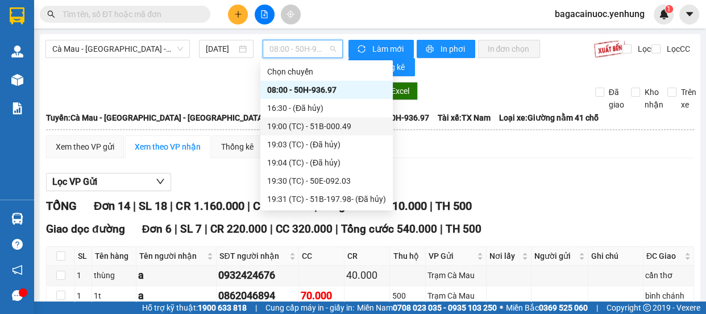
click at [329, 128] on div "19:00 (TC) - 51B-000.49" at bounding box center [326, 126] width 119 height 13
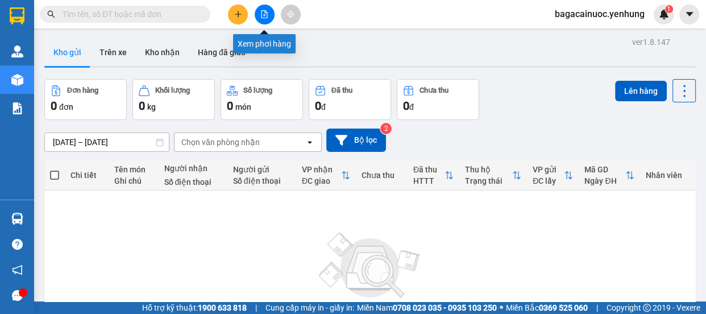
click at [263, 19] on button at bounding box center [265, 15] width 20 height 20
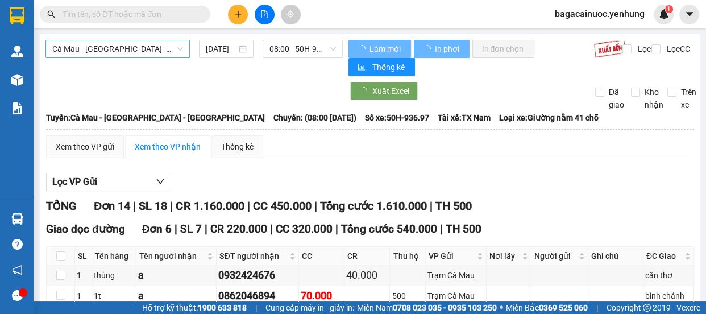
click at [177, 49] on span "Cà Mau - [GEOGRAPHIC_DATA] - [GEOGRAPHIC_DATA]" at bounding box center [117, 48] width 131 height 17
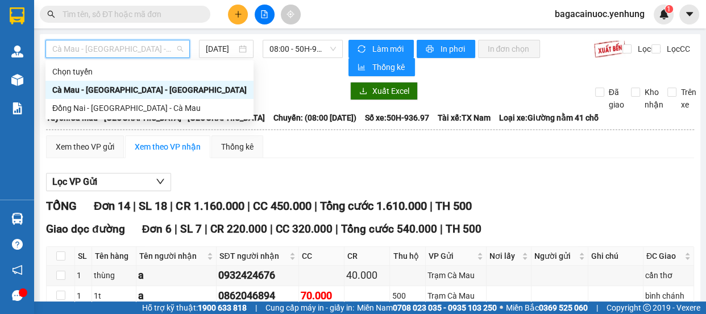
click at [121, 111] on div "Đồng Nai - [GEOGRAPHIC_DATA] - Cà Mau" at bounding box center [149, 108] width 194 height 13
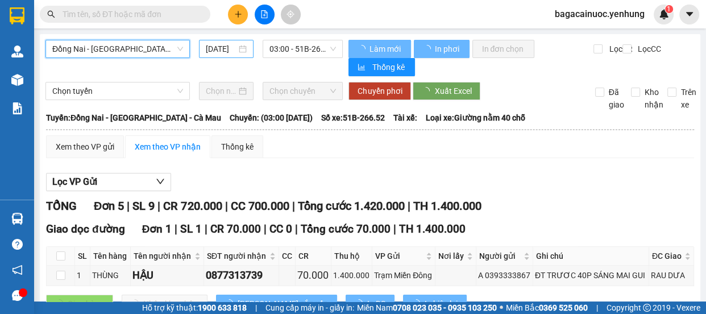
click at [212, 51] on input "[DATE]" at bounding box center [221, 49] width 31 height 13
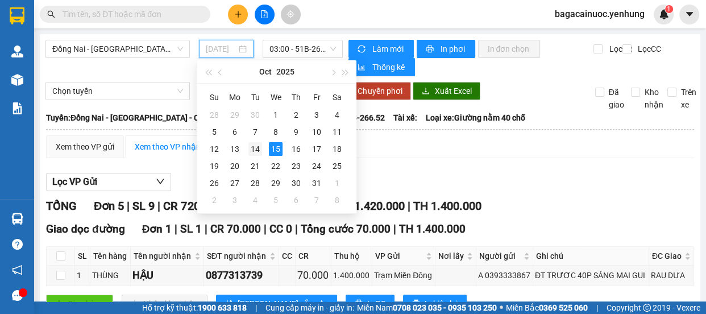
click at [255, 148] on div "14" at bounding box center [255, 149] width 14 height 14
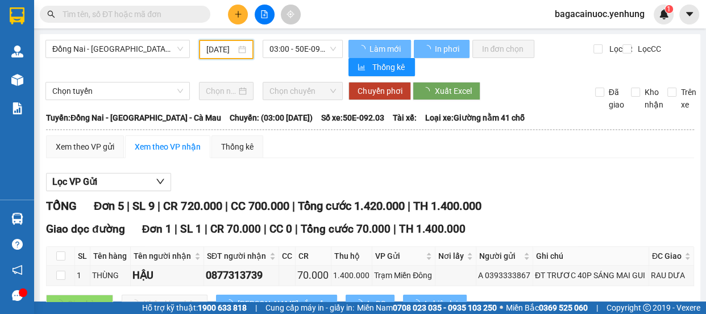
type input "14/10/2025"
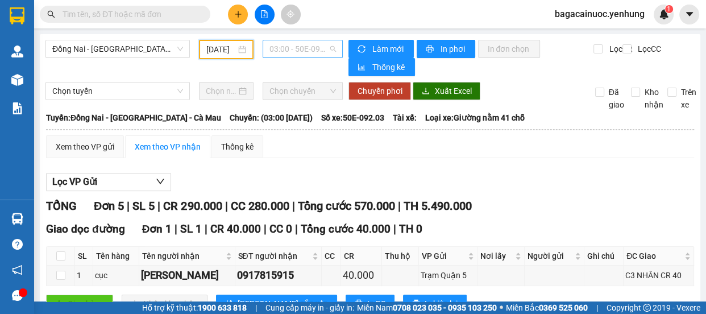
click at [311, 53] on span "03:00 - 50E-092.03" at bounding box center [302, 48] width 67 height 17
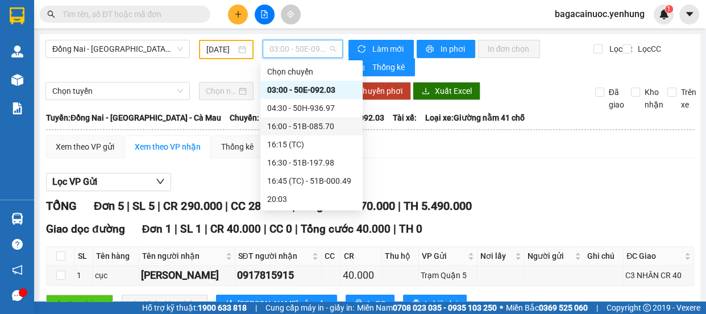
click at [300, 125] on div "16:00 - 51B-085.70" at bounding box center [311, 126] width 89 height 13
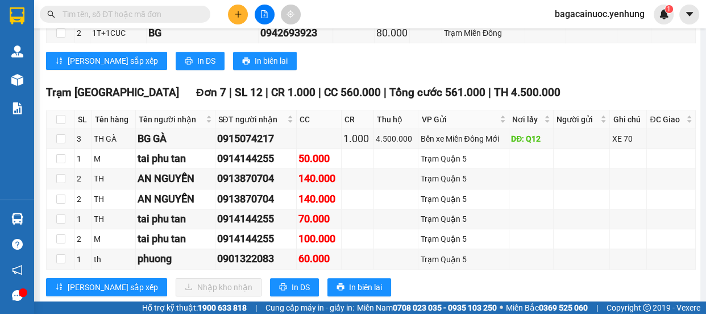
scroll to position [543, 0]
